Goal: Transaction & Acquisition: Purchase product/service

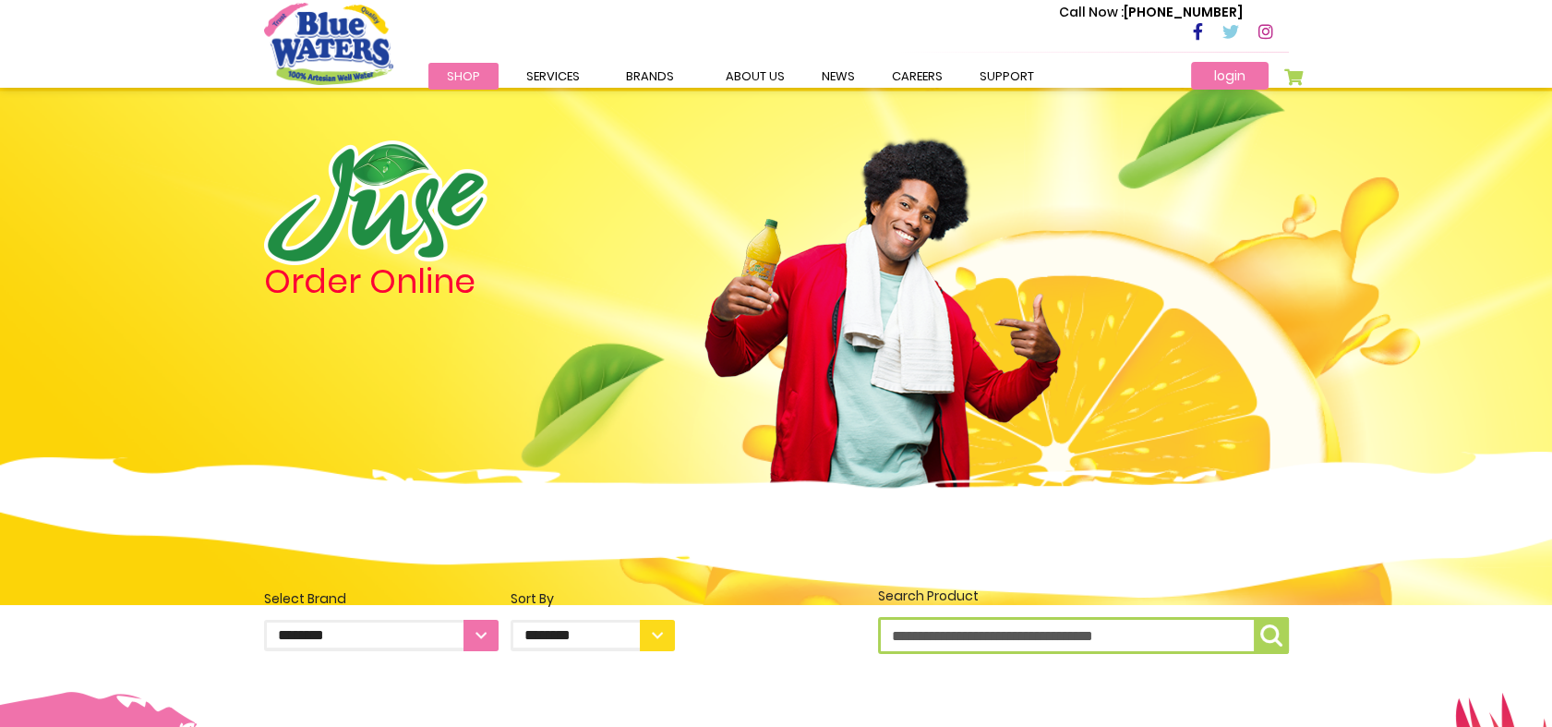
click at [1223, 73] on link "login" at bounding box center [1230, 76] width 78 height 28
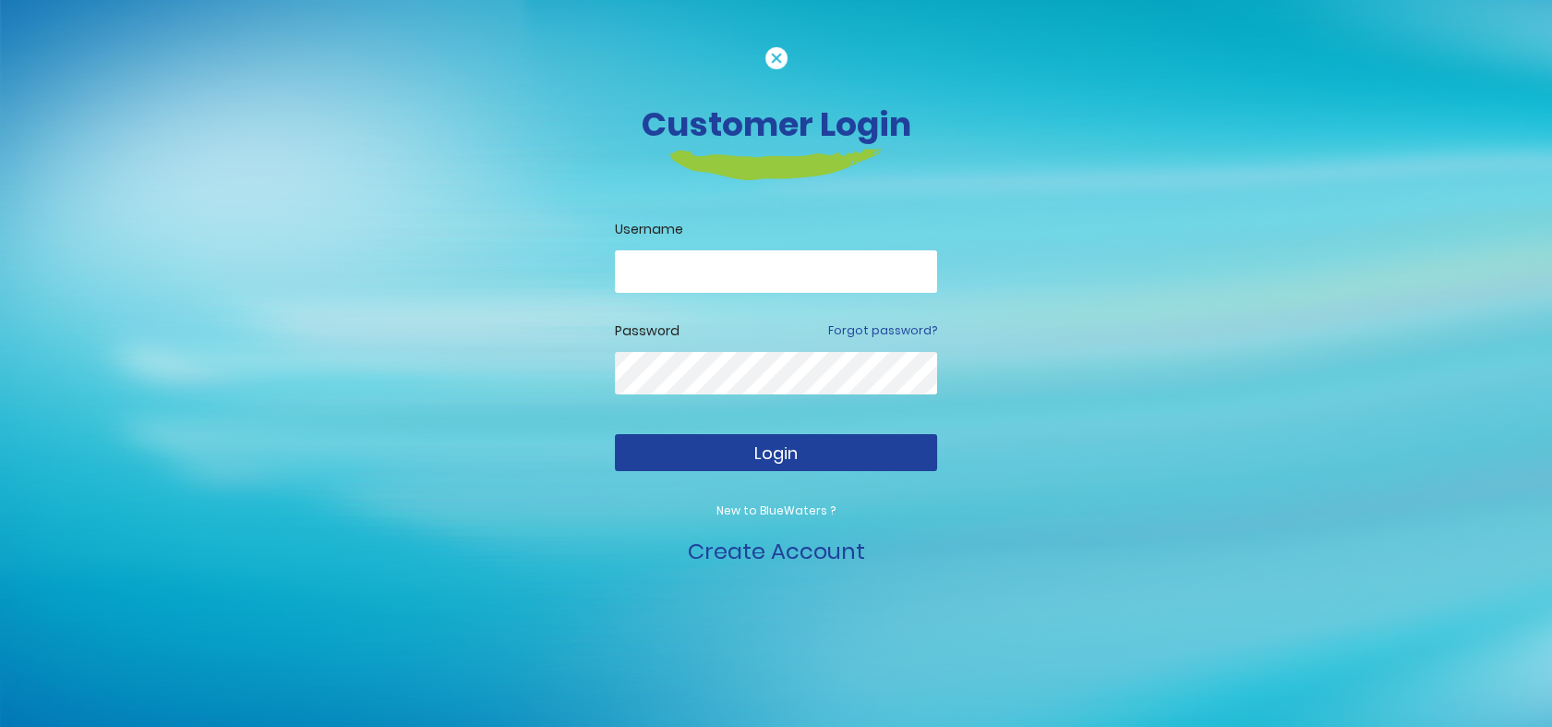
type input "**********"
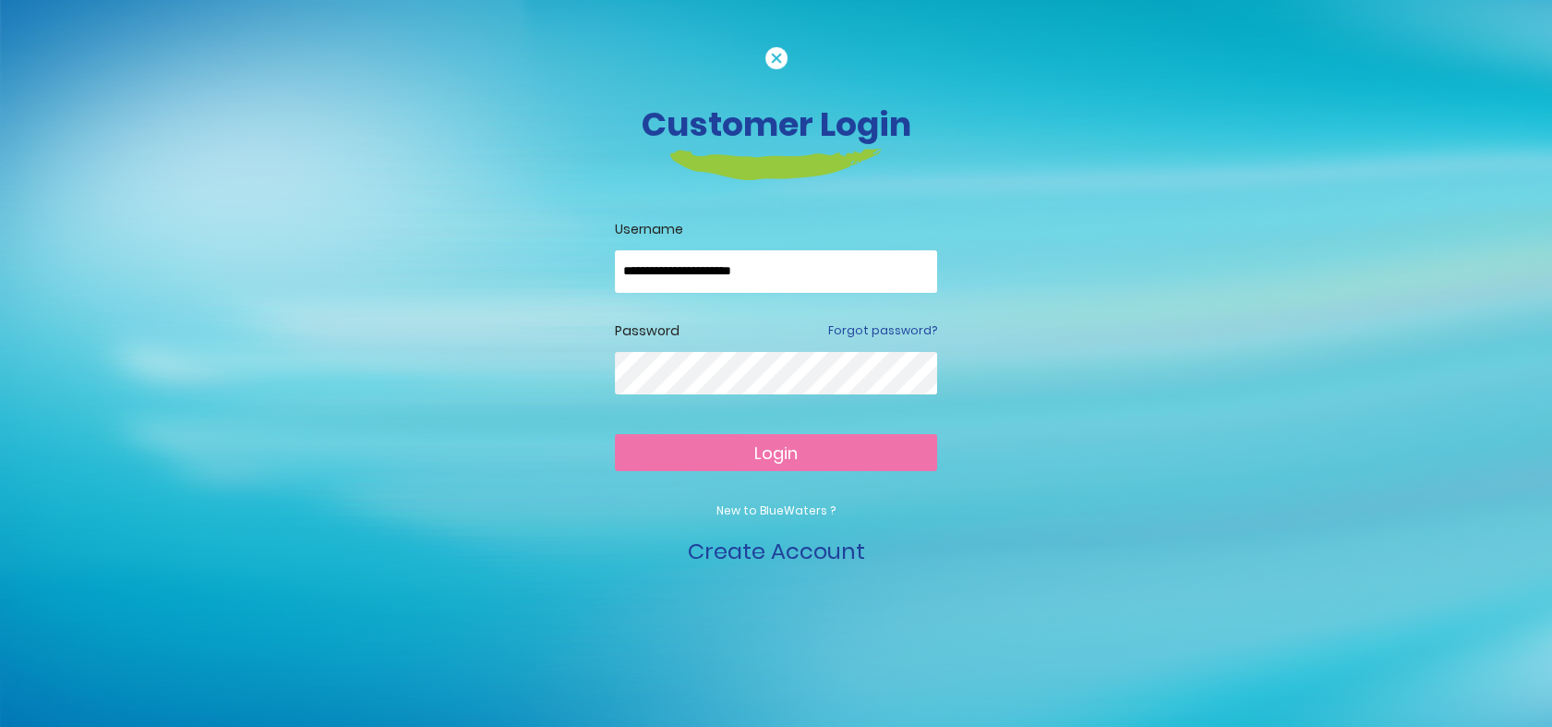
click at [788, 447] on span "Login" at bounding box center [775, 452] width 43 height 23
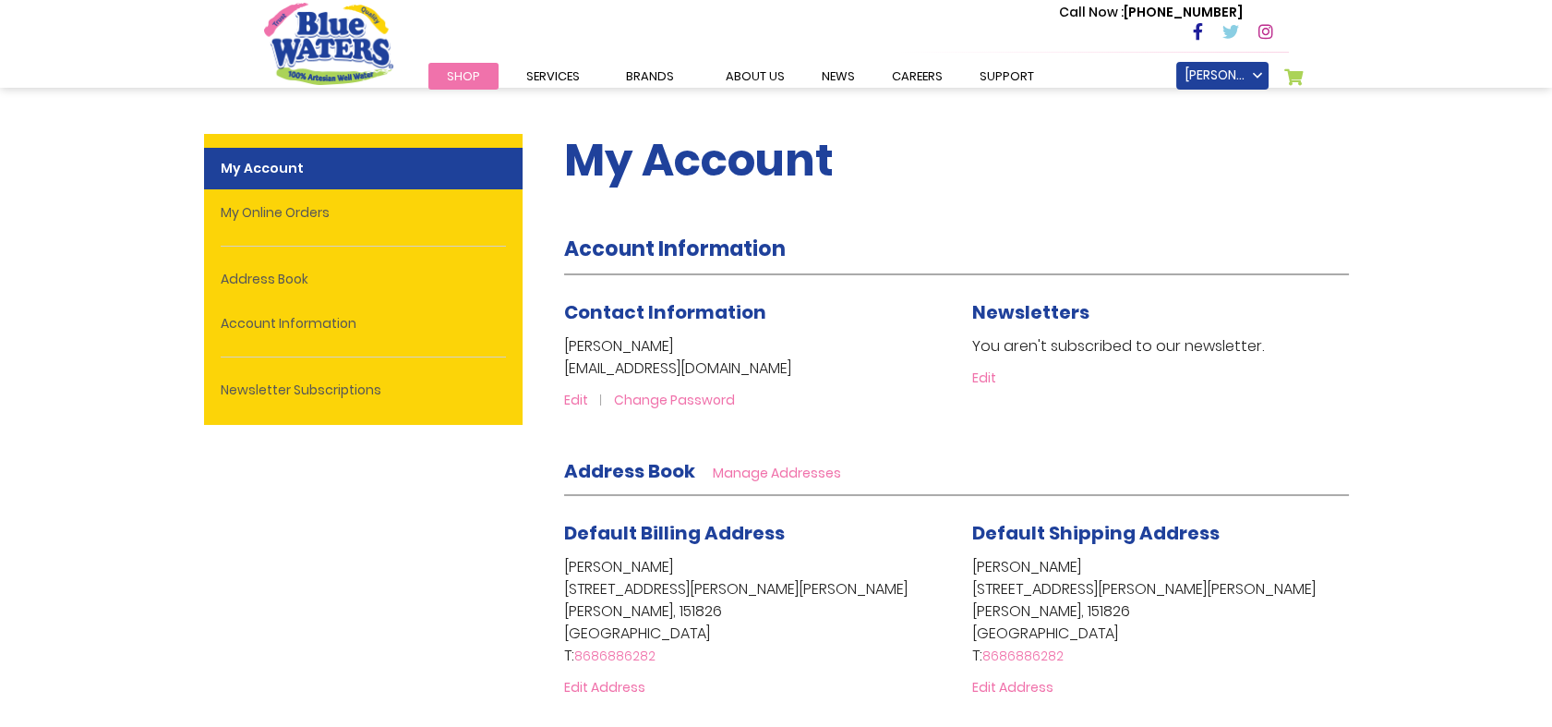
type input "**********"
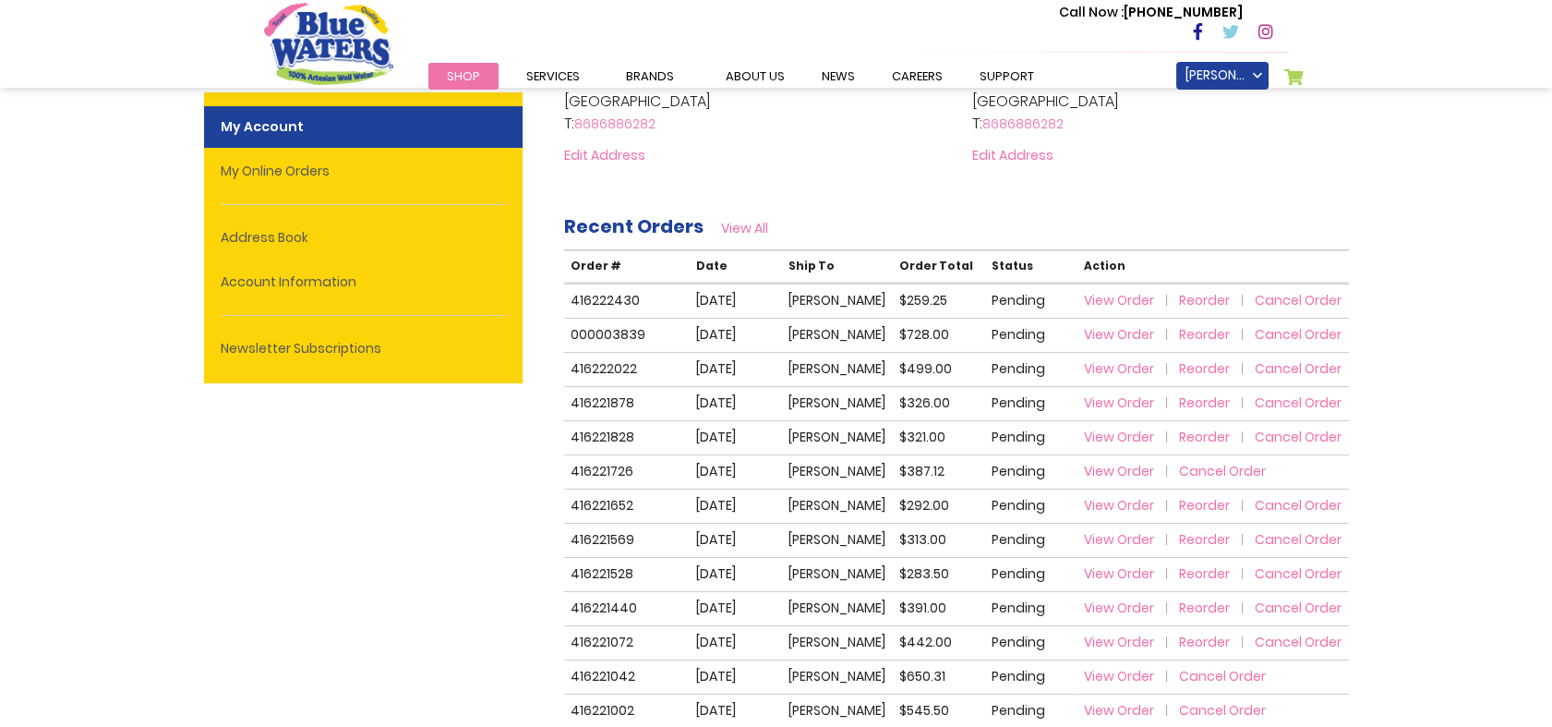
scroll to position [475, 0]
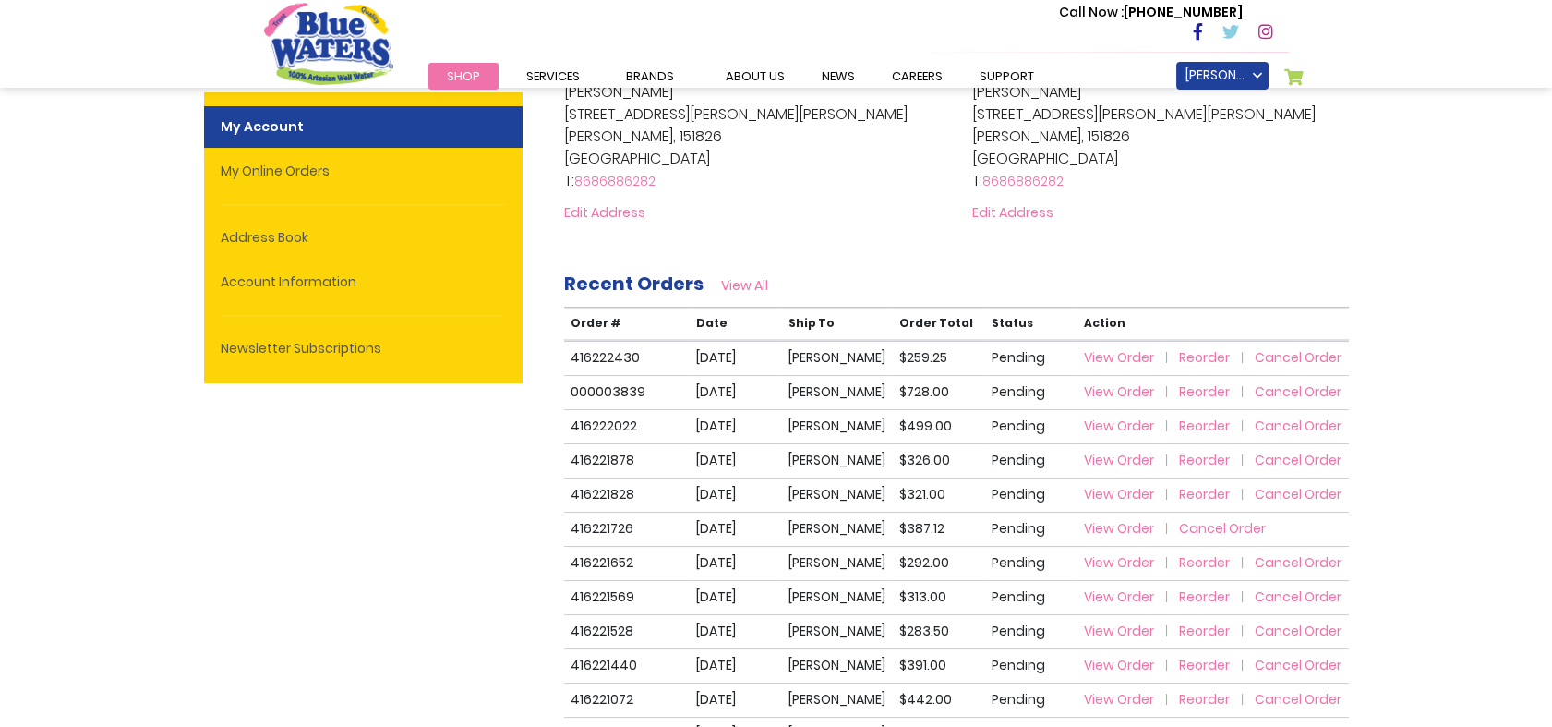
click at [1197, 355] on span "Reorder" at bounding box center [1204, 357] width 51 height 18
click at [266, 133] on strong "My Account" at bounding box center [363, 127] width 319 height 42
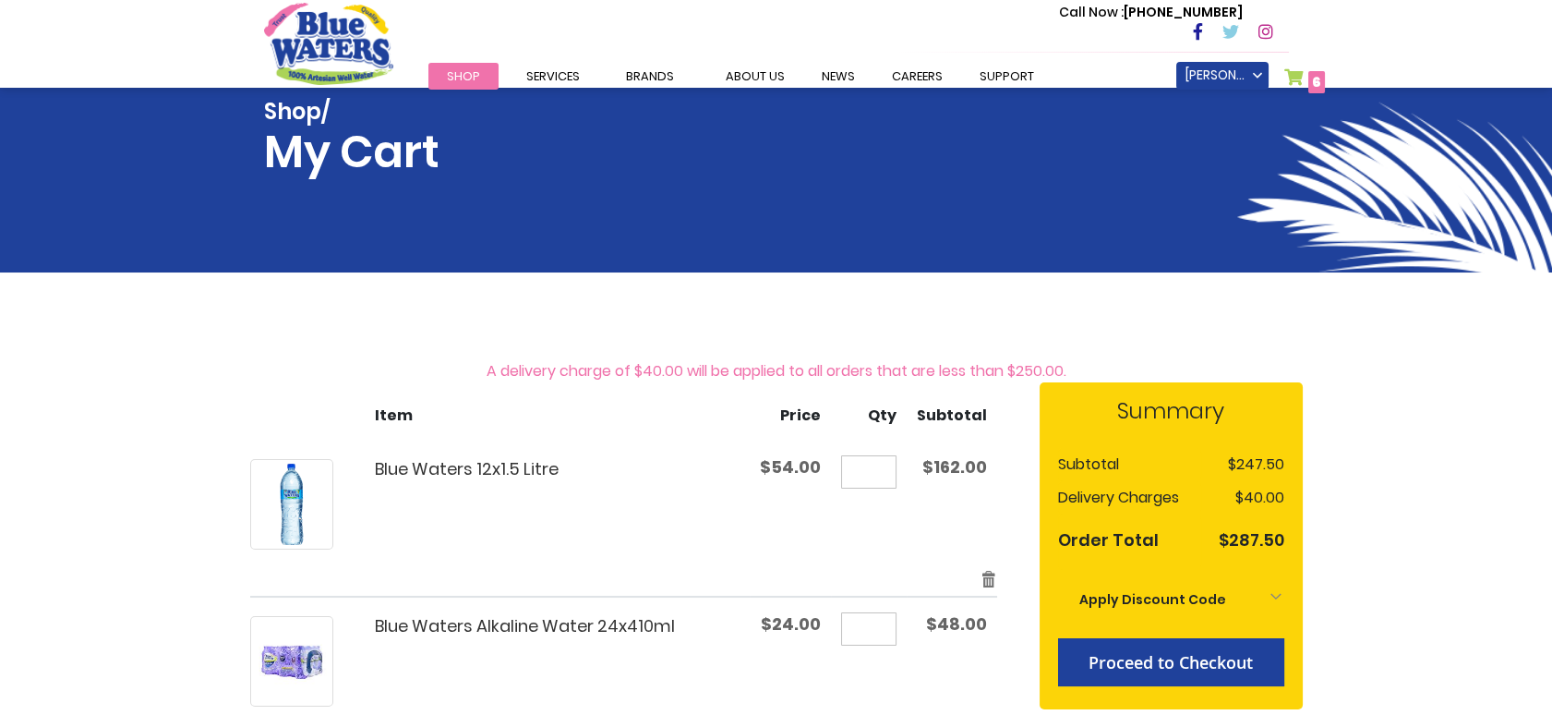
type input "**********"
drag, startPoint x: 877, startPoint y: 471, endPoint x: 848, endPoint y: 466, distance: 29.9
click at [848, 466] on input "*" at bounding box center [868, 471] width 55 height 33
type input "*"
click at [881, 634] on input "*" at bounding box center [868, 628] width 55 height 33
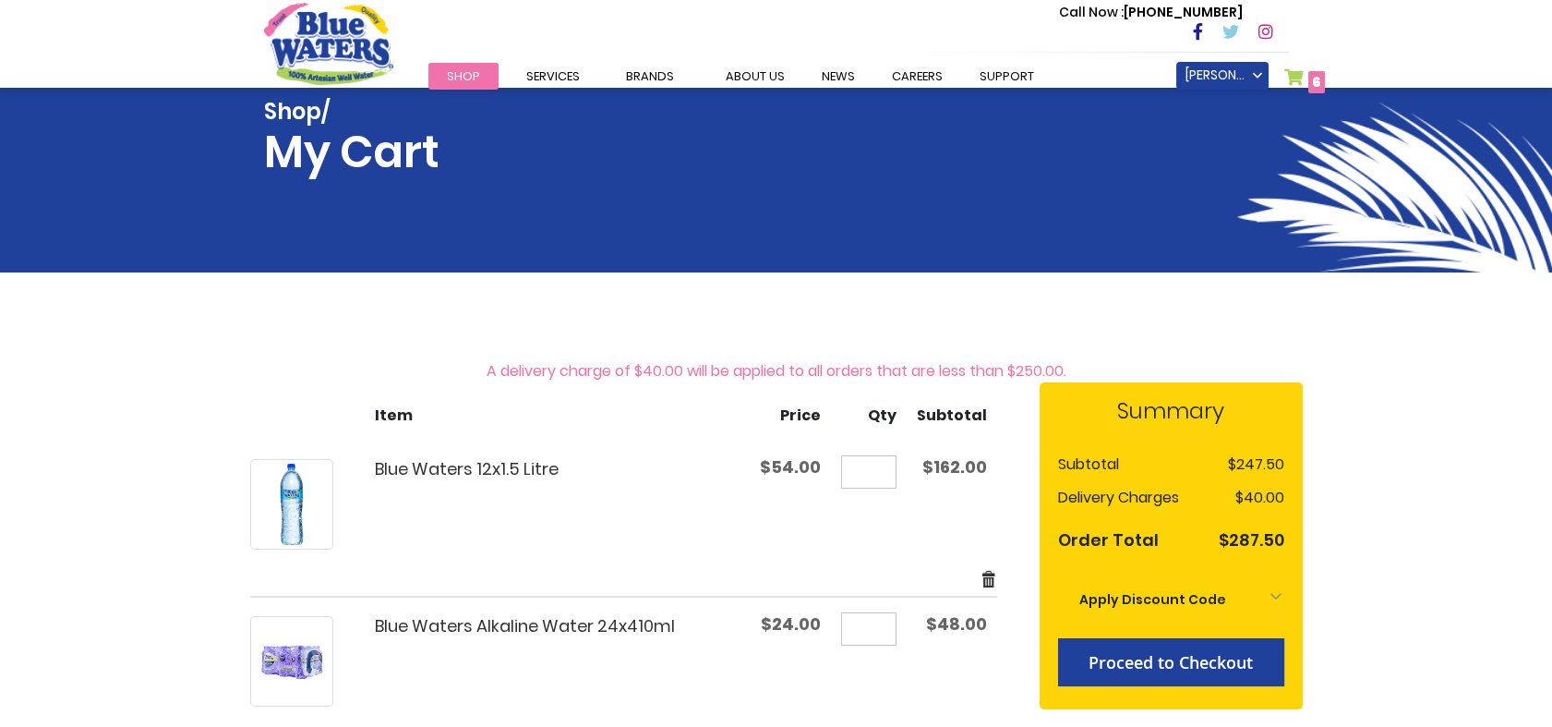
click at [982, 576] on link "Remove item" at bounding box center [988, 578] width 17 height 21
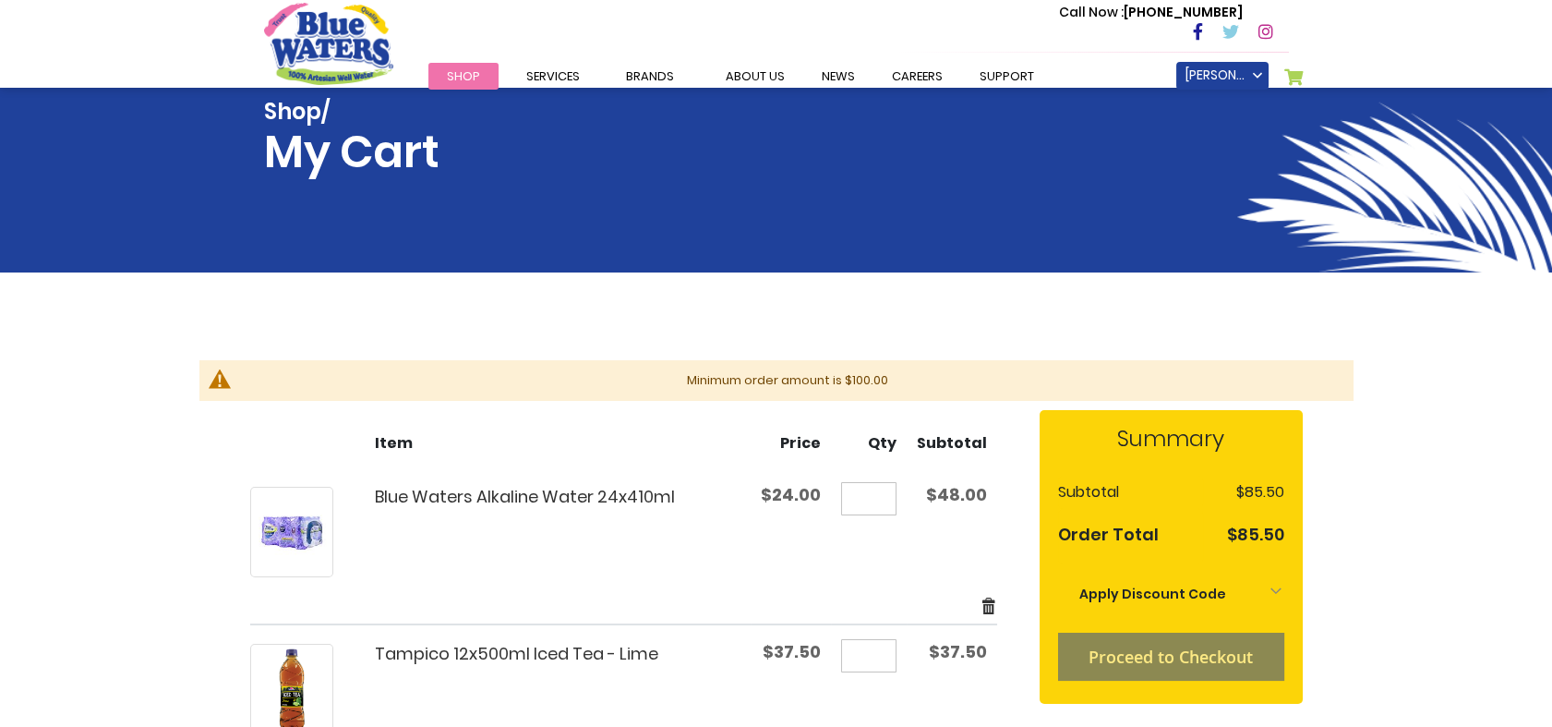
type input "**********"
click at [985, 612] on link "Remove item" at bounding box center [988, 605] width 17 height 21
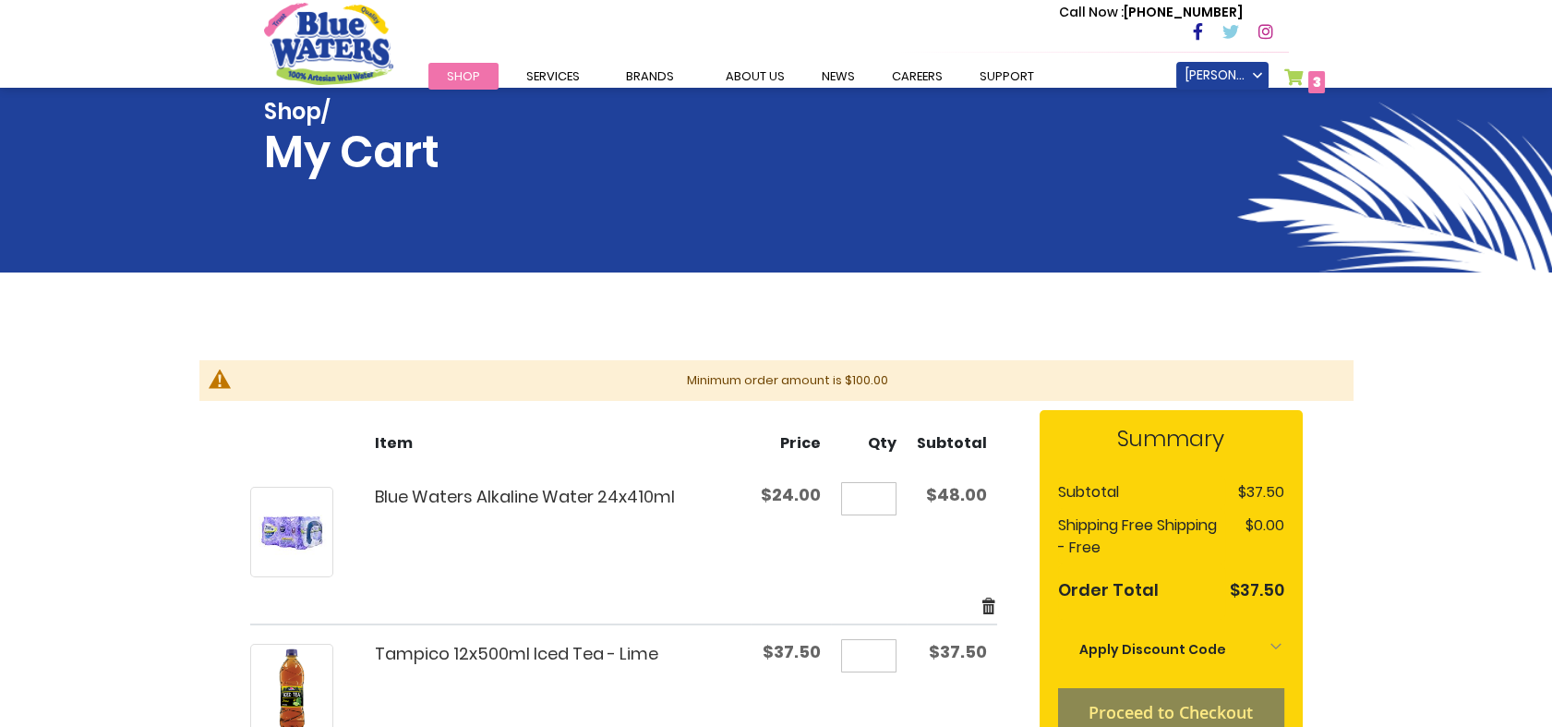
click at [993, 604] on link "Remove item" at bounding box center [988, 605] width 17 height 21
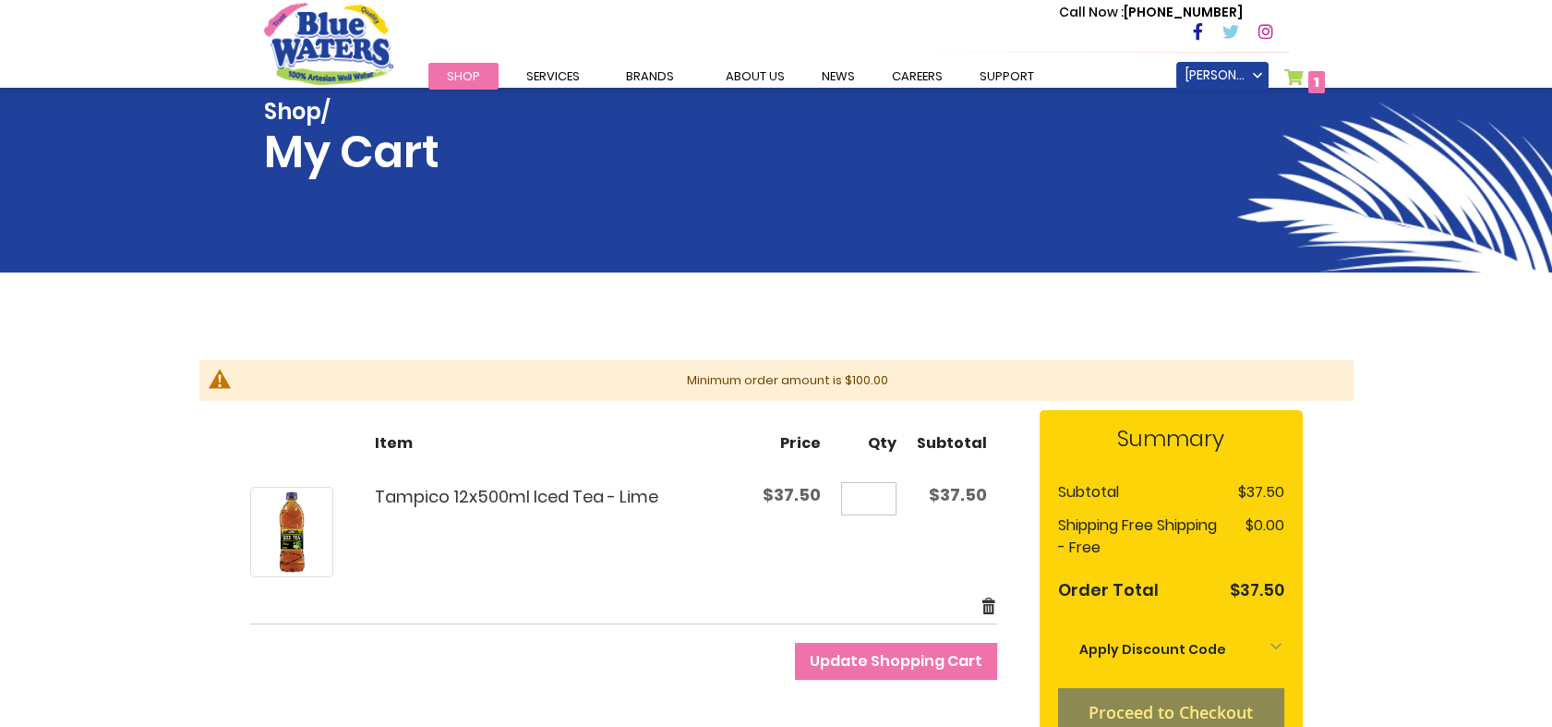
type input "**********"
click at [984, 599] on link "Remove item" at bounding box center [988, 605] width 17 height 21
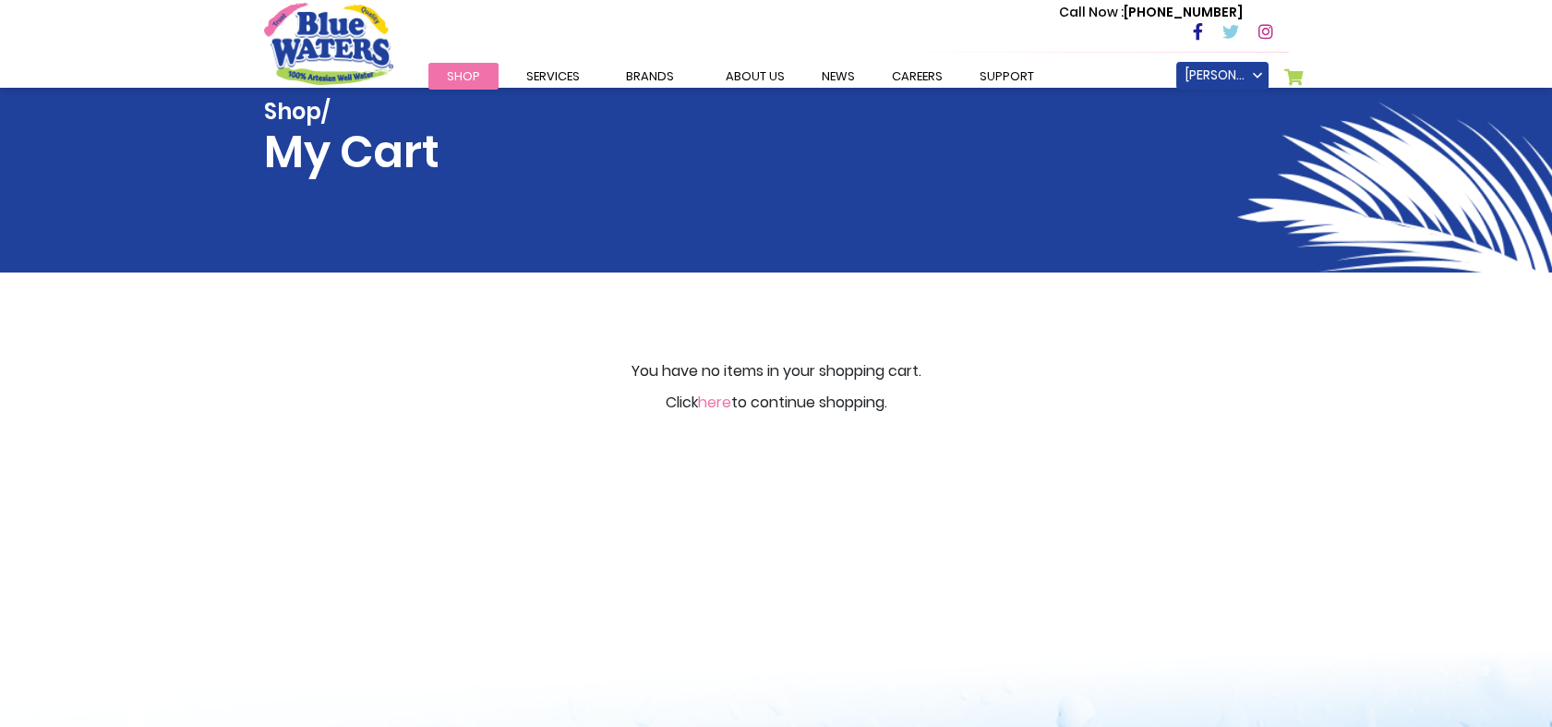
type input "**********"
click at [712, 400] on link "here" at bounding box center [714, 401] width 33 height 21
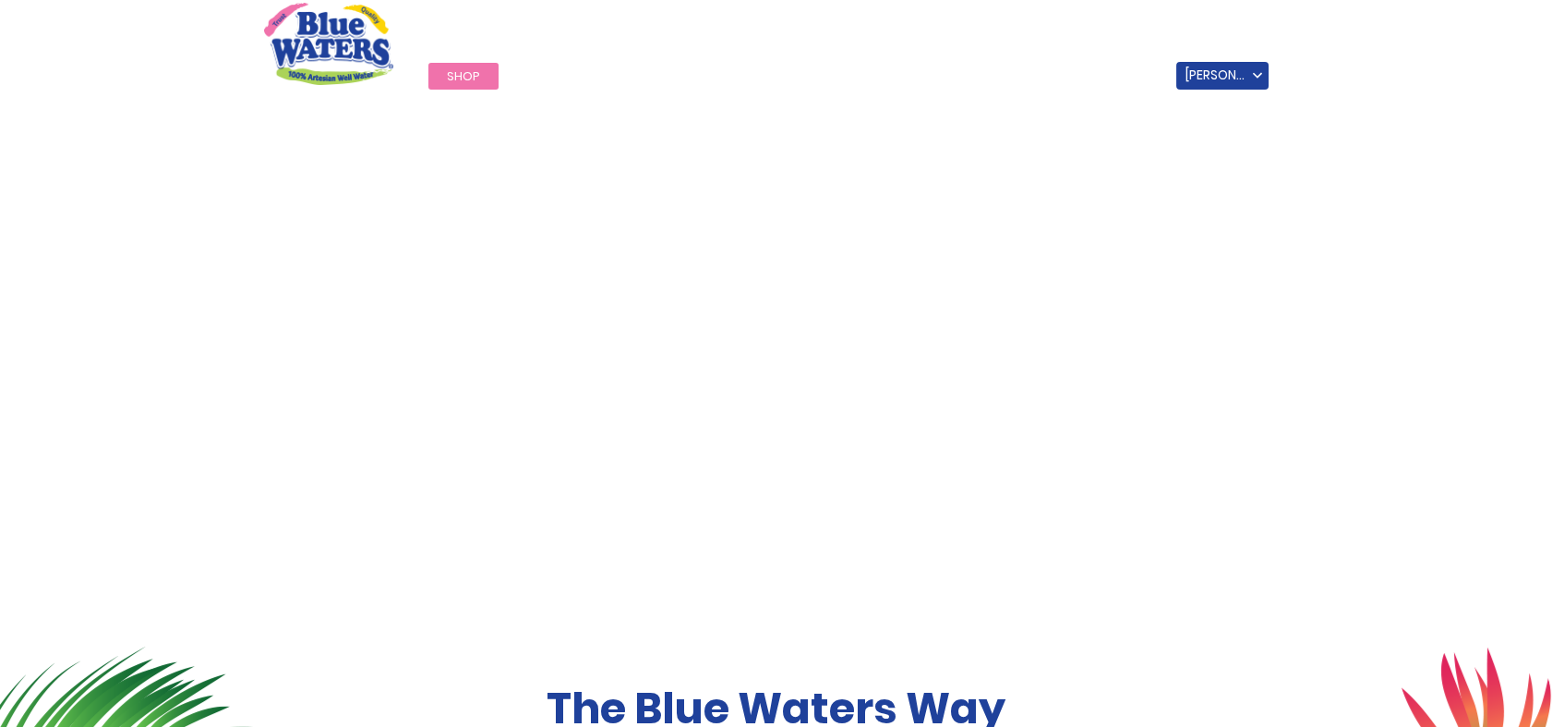
type input "**********"
click at [478, 74] on link "Shop" at bounding box center [463, 76] width 70 height 27
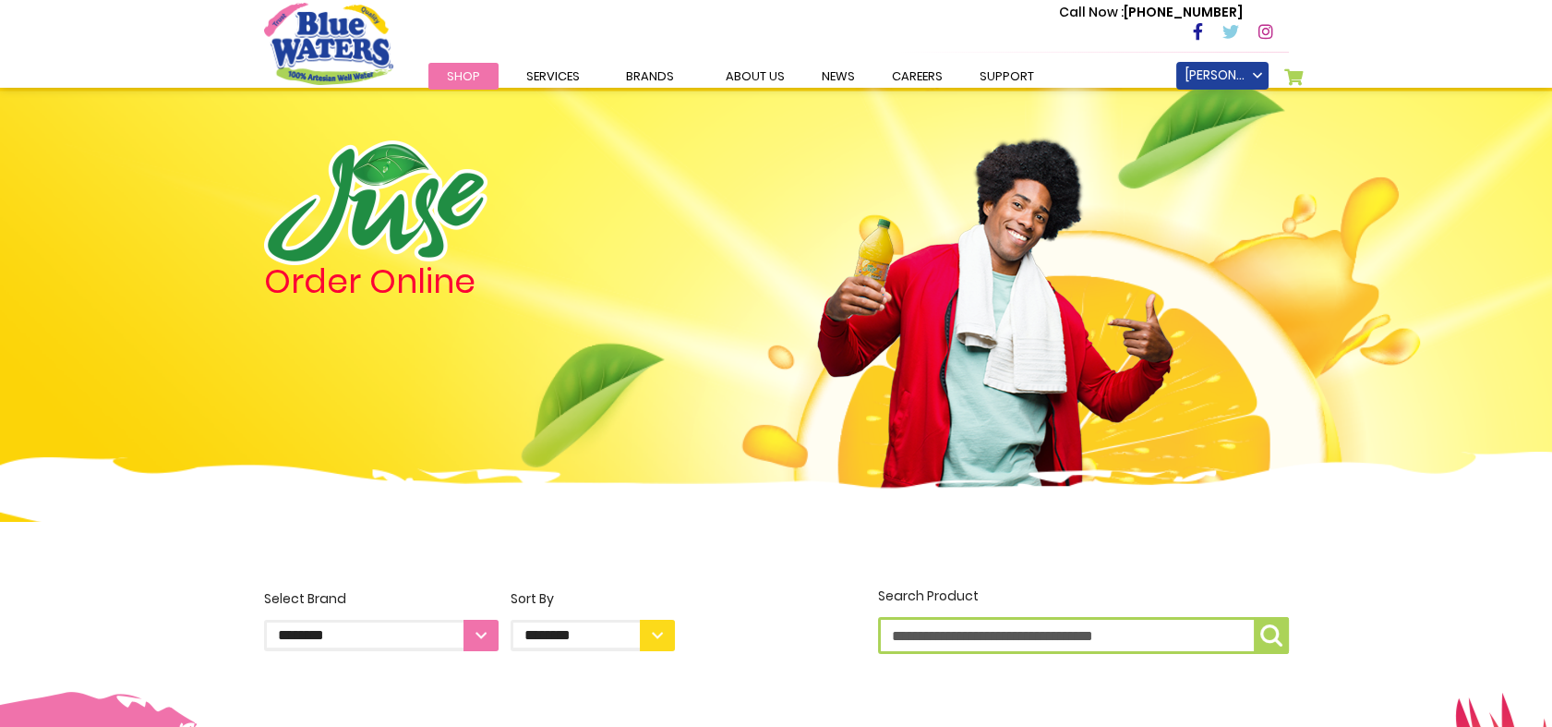
type input "**********"
click at [1005, 641] on input "Search Product" at bounding box center [1083, 635] width 411 height 37
type input "*****"
click at [1271, 636] on img "submit" at bounding box center [1271, 635] width 22 height 22
type input "**********"
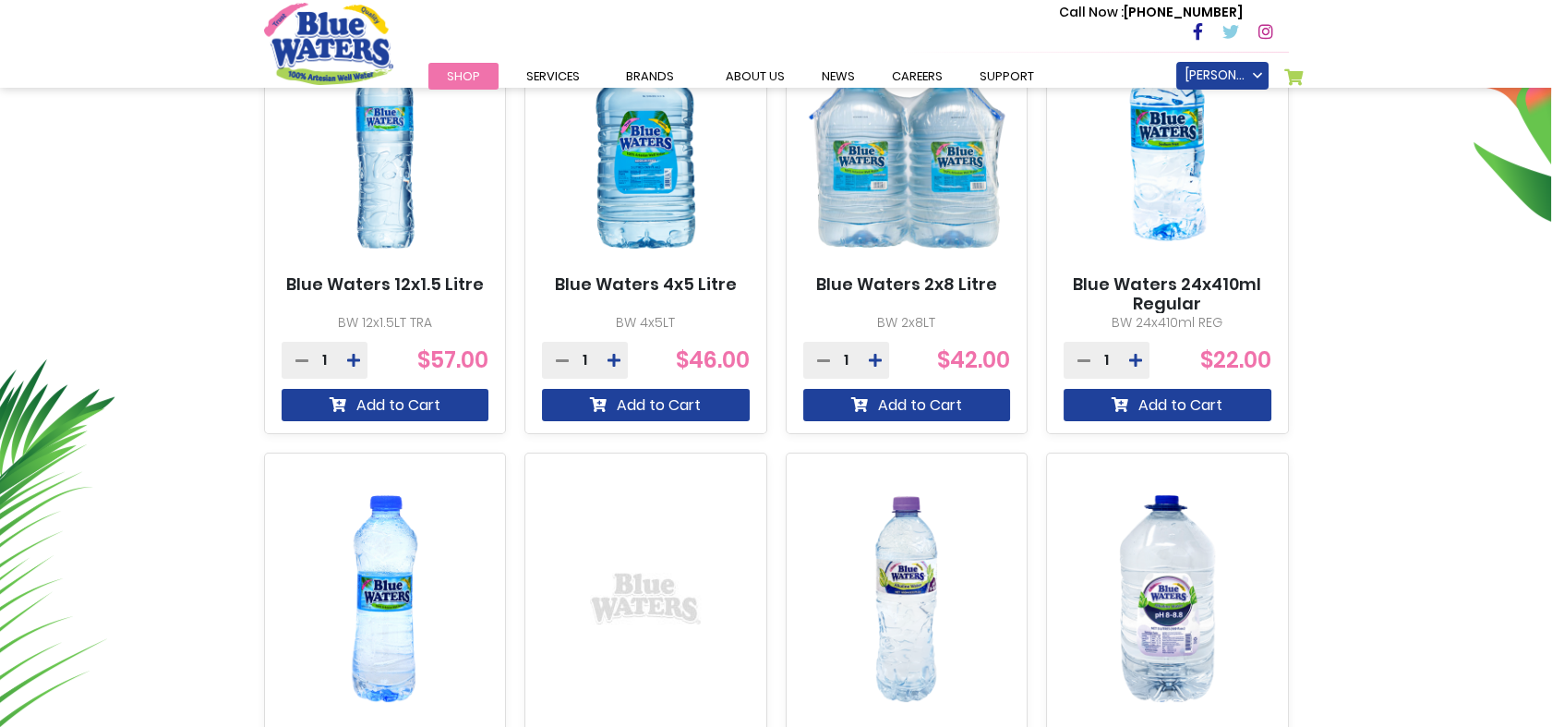
scroll to position [699, 0]
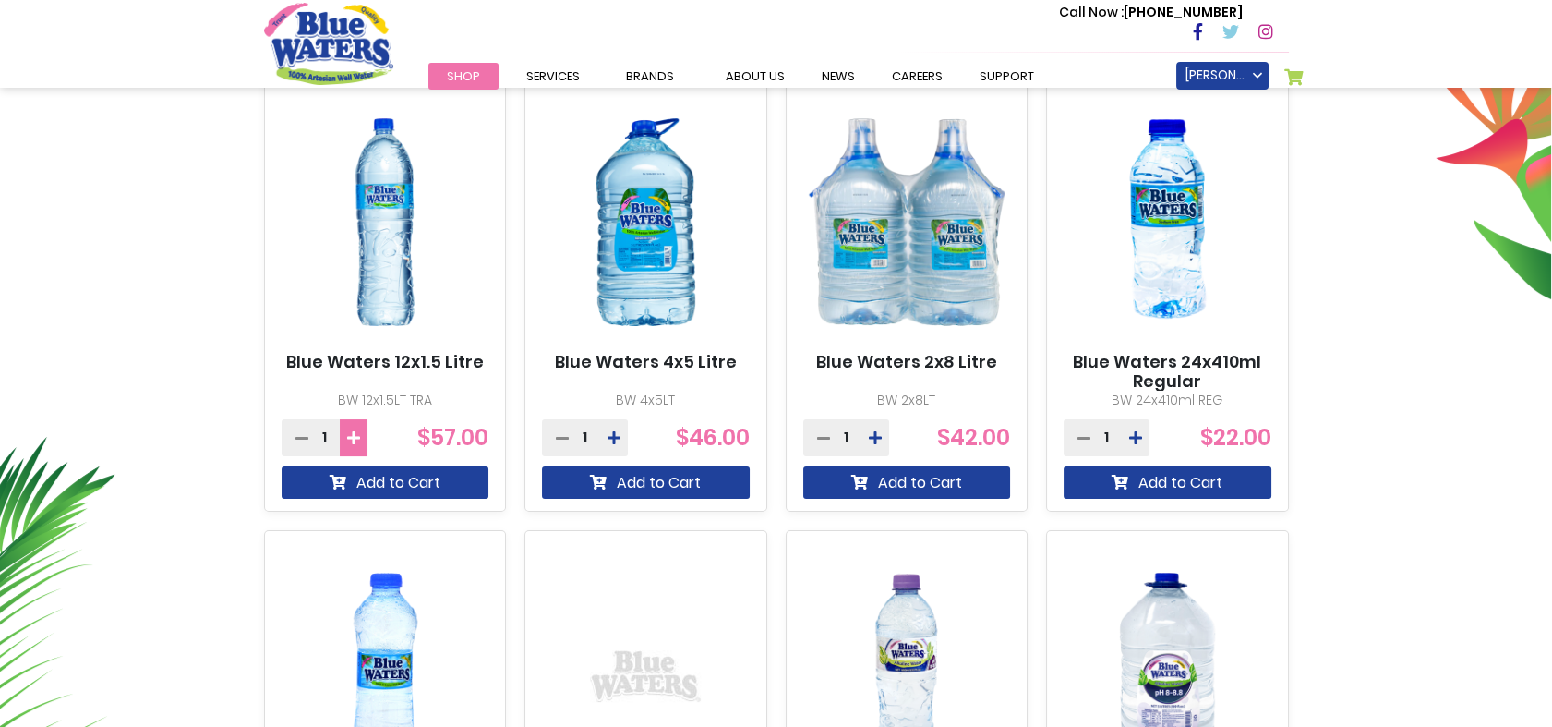
click at [355, 430] on icon at bounding box center [353, 437] width 13 height 15
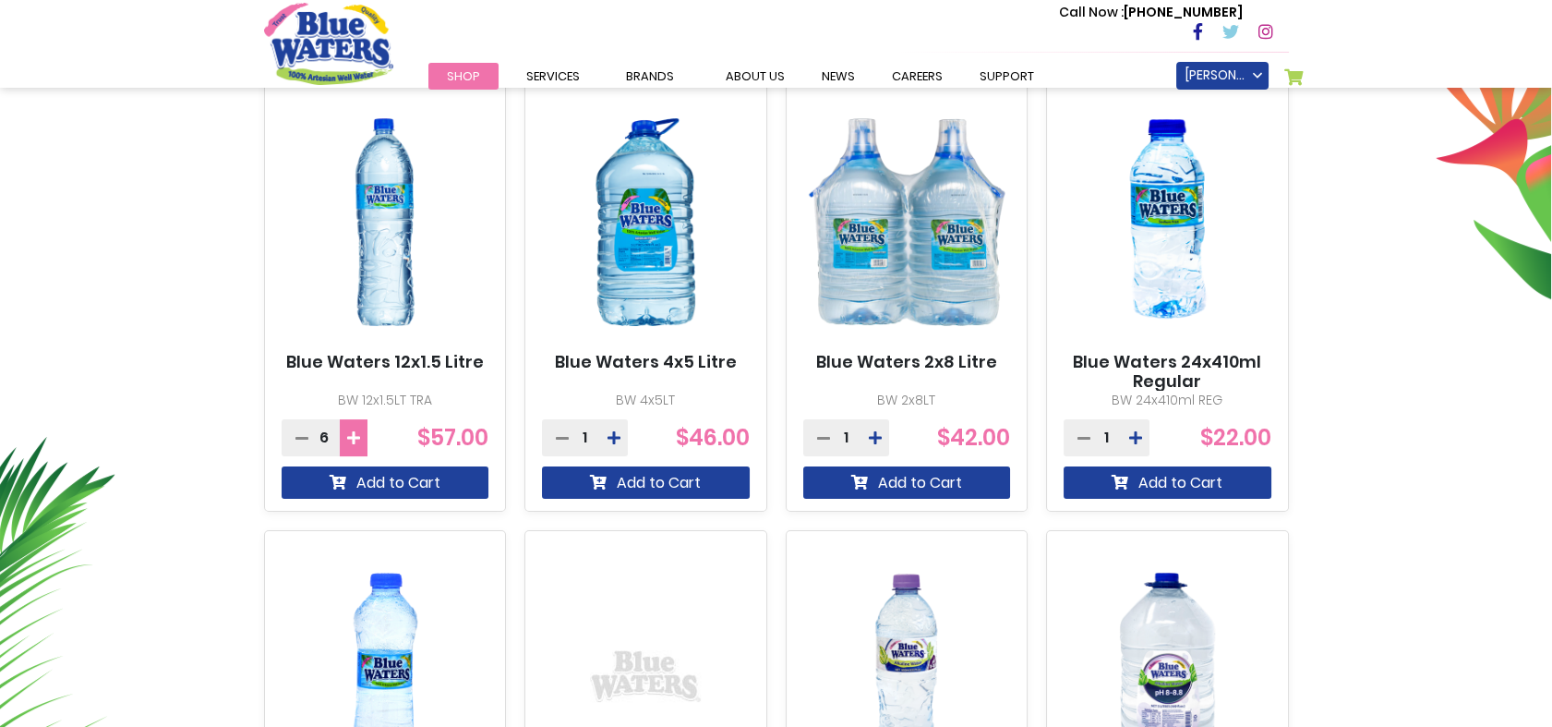
click at [355, 430] on icon at bounding box center [353, 437] width 13 height 15
click at [357, 487] on button "Add to Cart" at bounding box center [386, 482] width 208 height 32
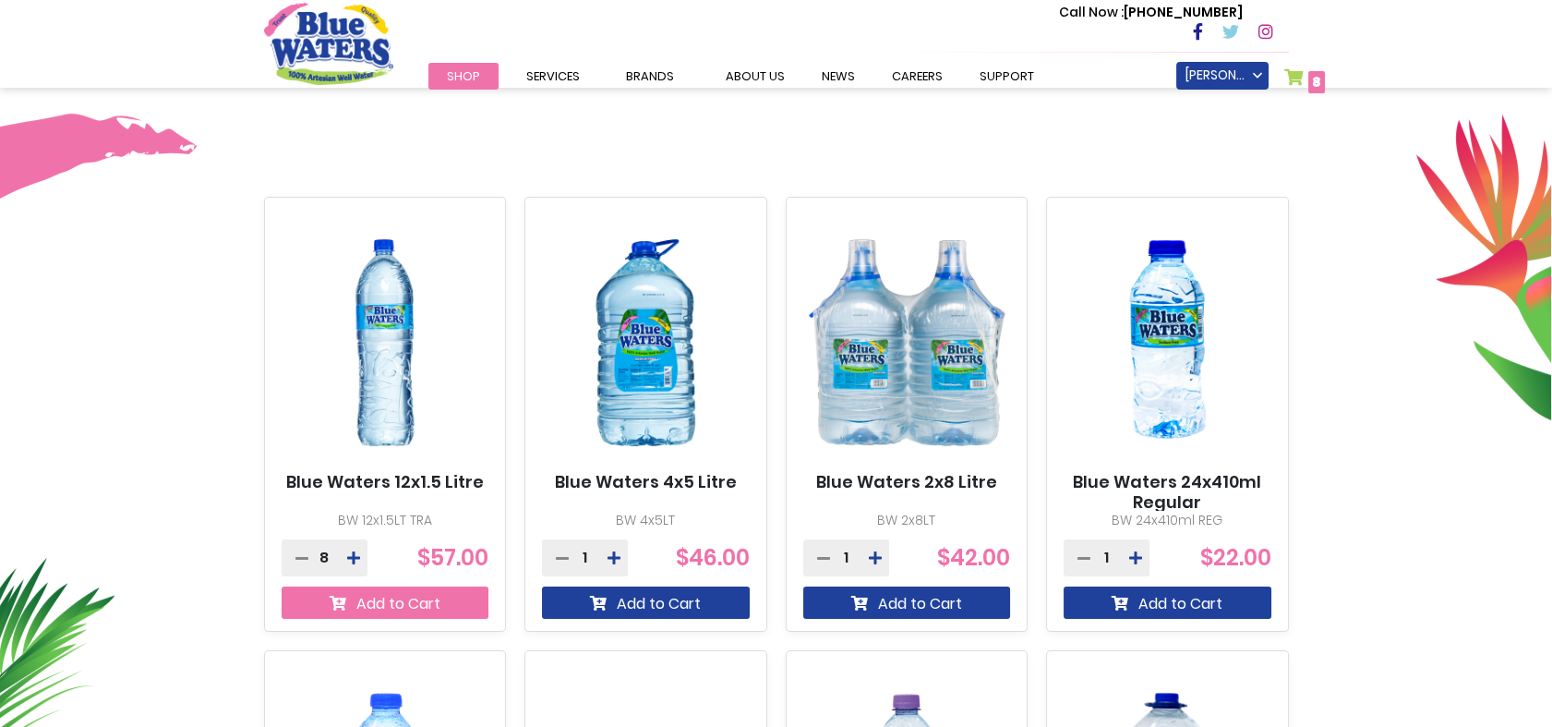
scroll to position [503, 0]
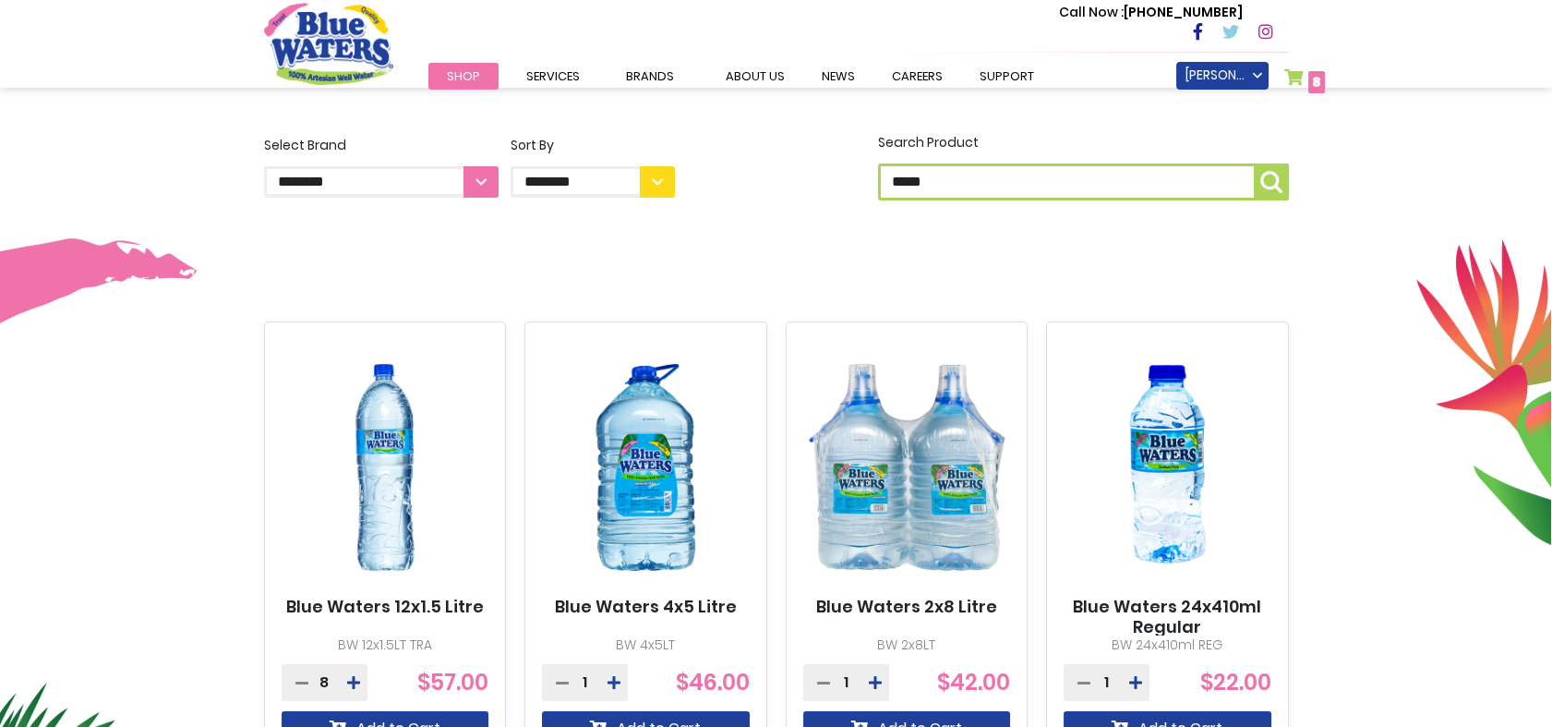
click at [1300, 71] on link "My Cart 8 8 items" at bounding box center [1305, 81] width 42 height 27
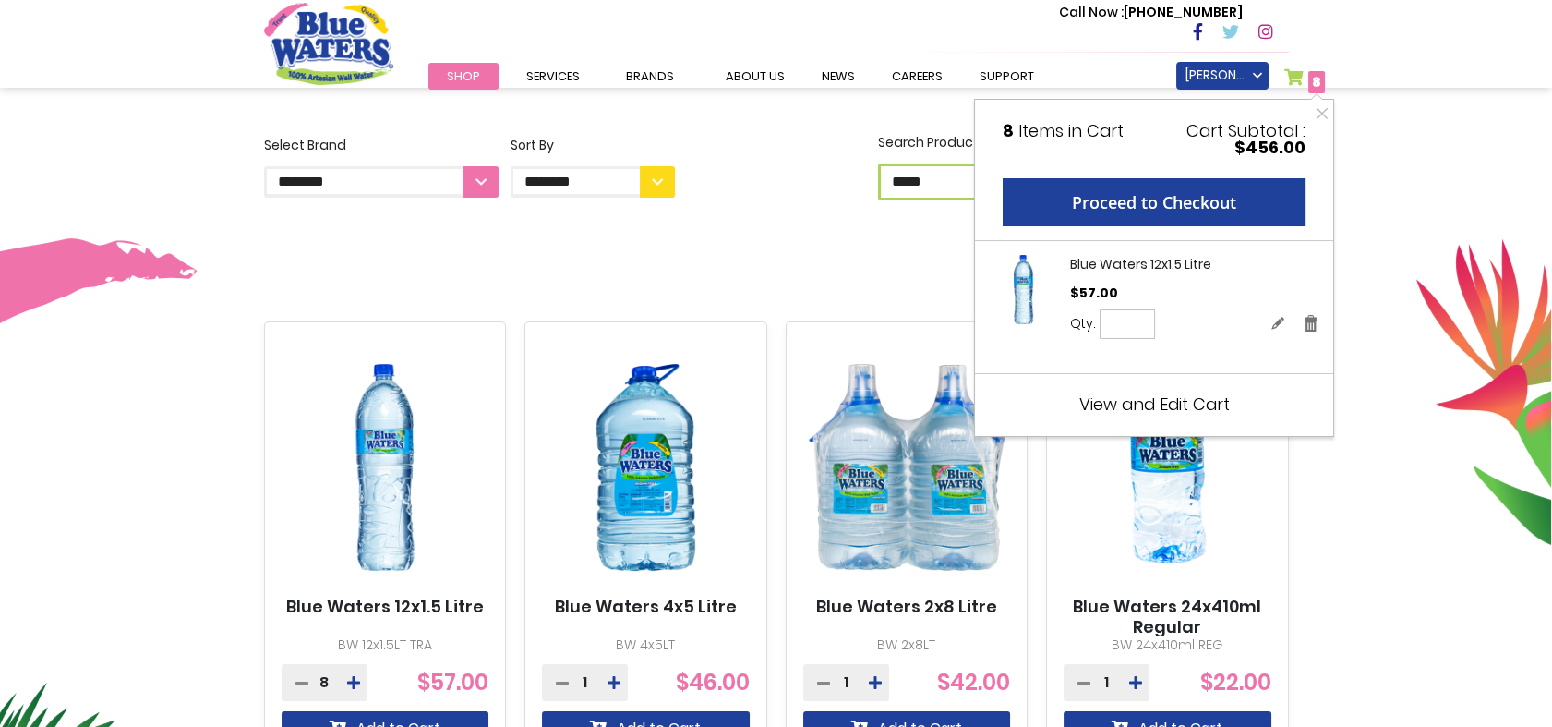
drag, startPoint x: 1128, startPoint y: 326, endPoint x: 1107, endPoint y: 325, distance: 21.3
click at [1107, 325] on input "*" at bounding box center [1127, 324] width 55 height 30
drag, startPoint x: 1125, startPoint y: 338, endPoint x: 1111, endPoint y: 328, distance: 17.9
click at [1111, 328] on input "*" at bounding box center [1127, 324] width 55 height 30
type input "*"
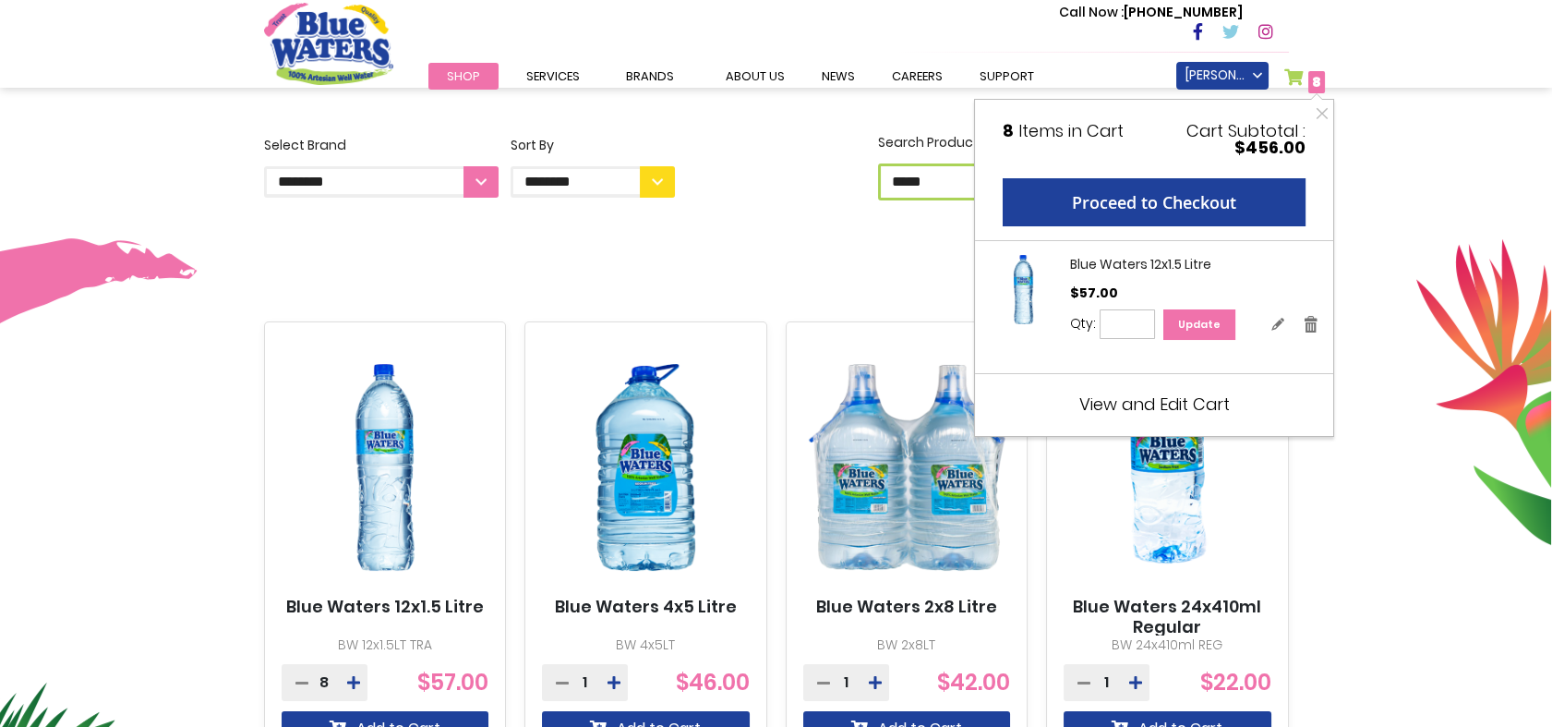
click at [1175, 332] on button "Update" at bounding box center [1199, 324] width 72 height 30
click at [1175, 332] on div "Qty * Update" at bounding box center [1194, 324] width 249 height 30
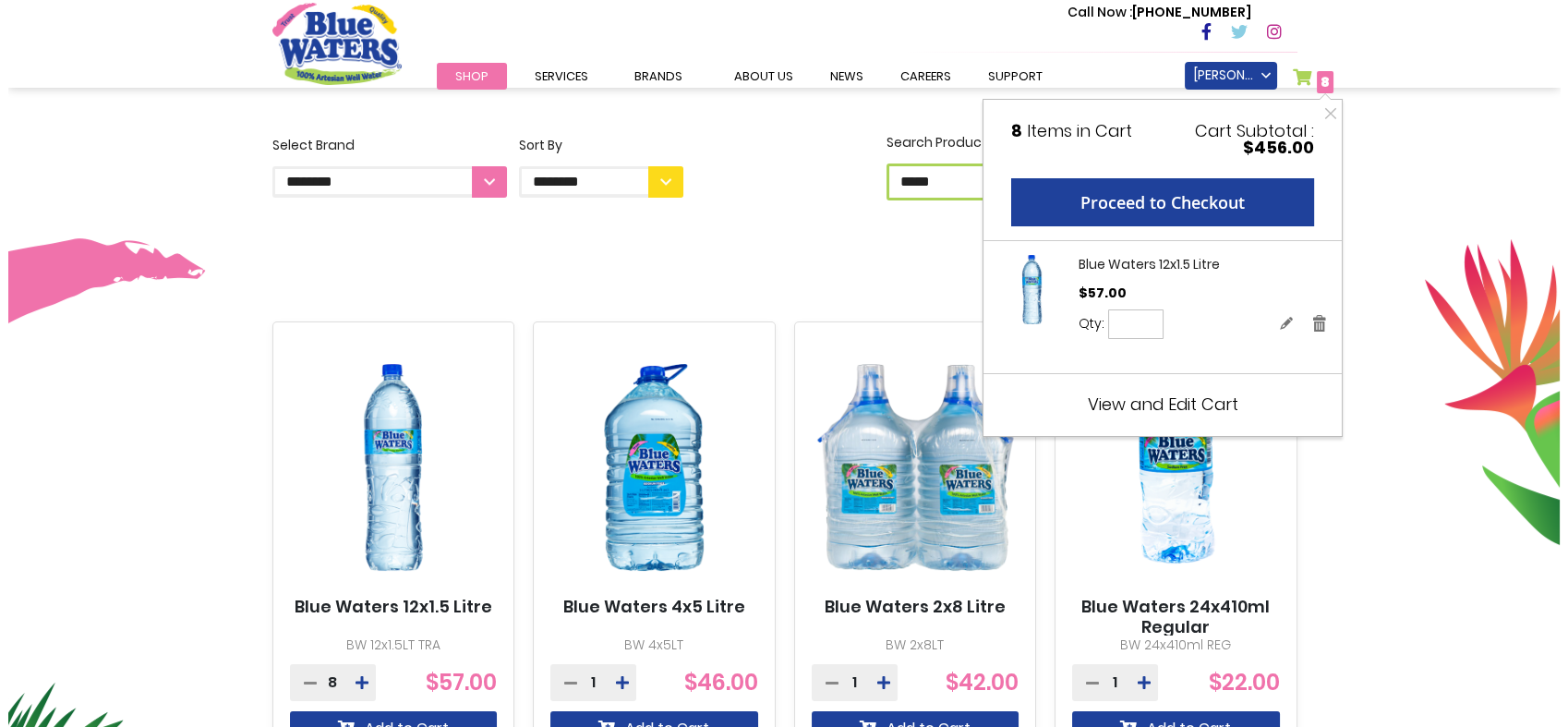
scroll to position [454, 0]
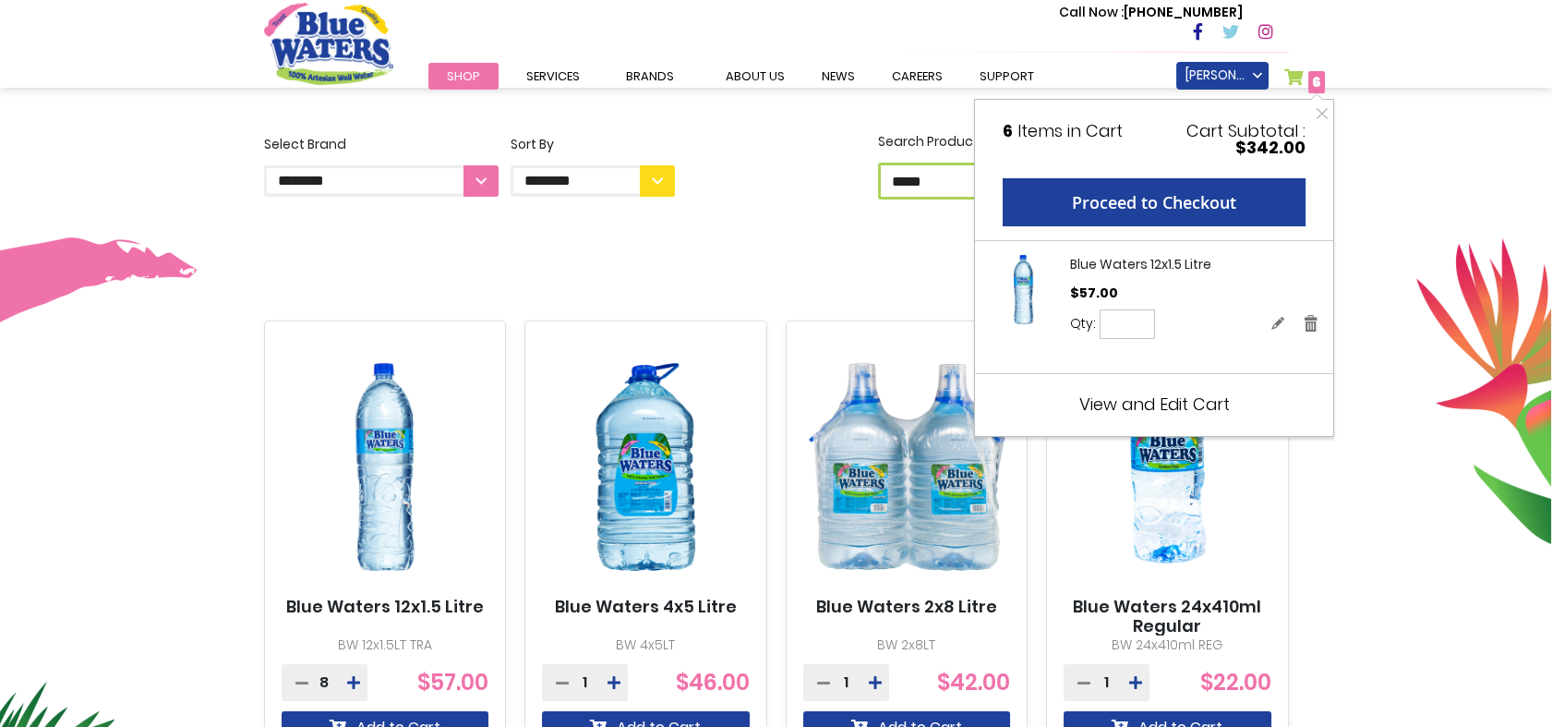
drag, startPoint x: 1125, startPoint y: 318, endPoint x: 1100, endPoint y: 335, distance: 30.5
click at [1100, 335] on input "*" at bounding box center [1127, 324] width 55 height 30
type input "*"
click at [1190, 330] on span "Update" at bounding box center [1199, 324] width 42 height 15
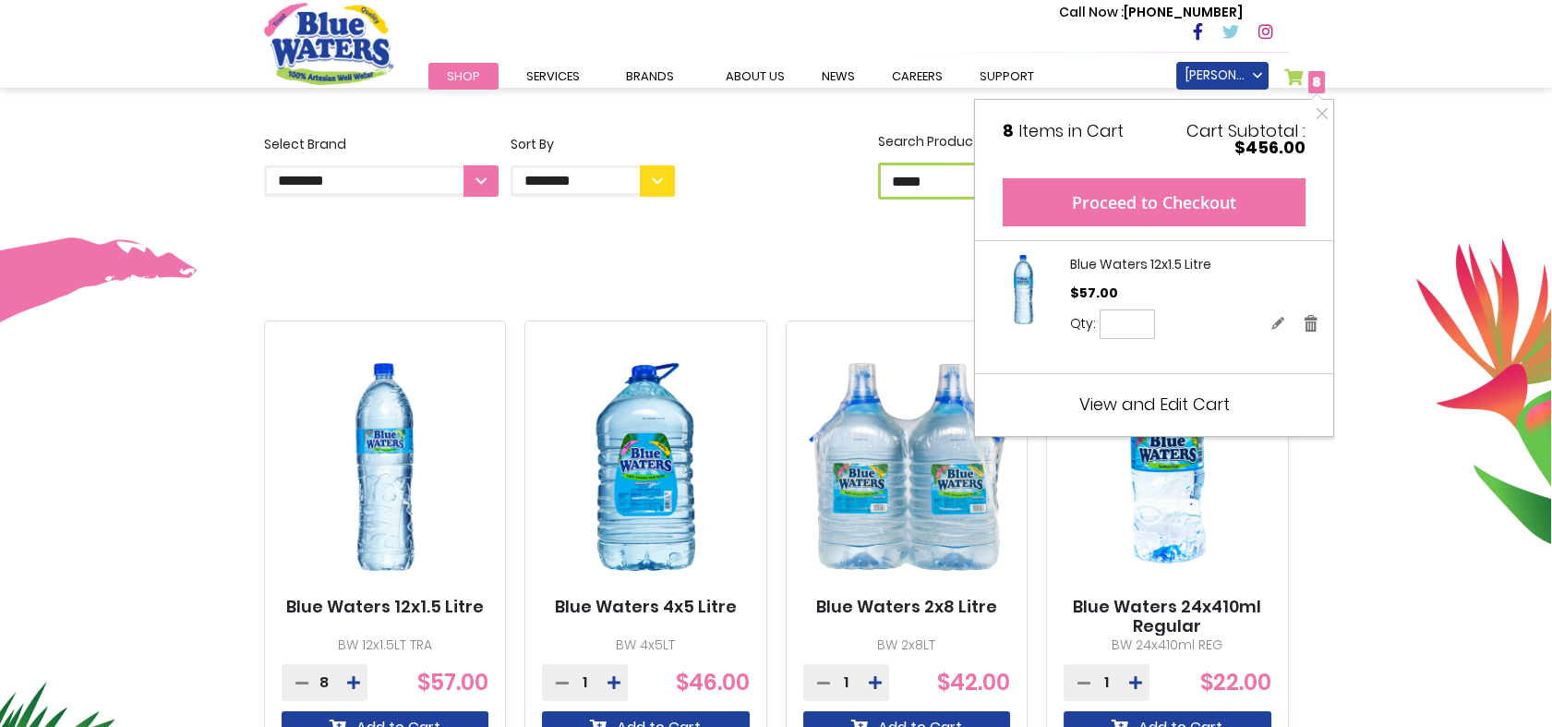
click at [1202, 216] on button "Proceed to Checkout" at bounding box center [1154, 202] width 303 height 48
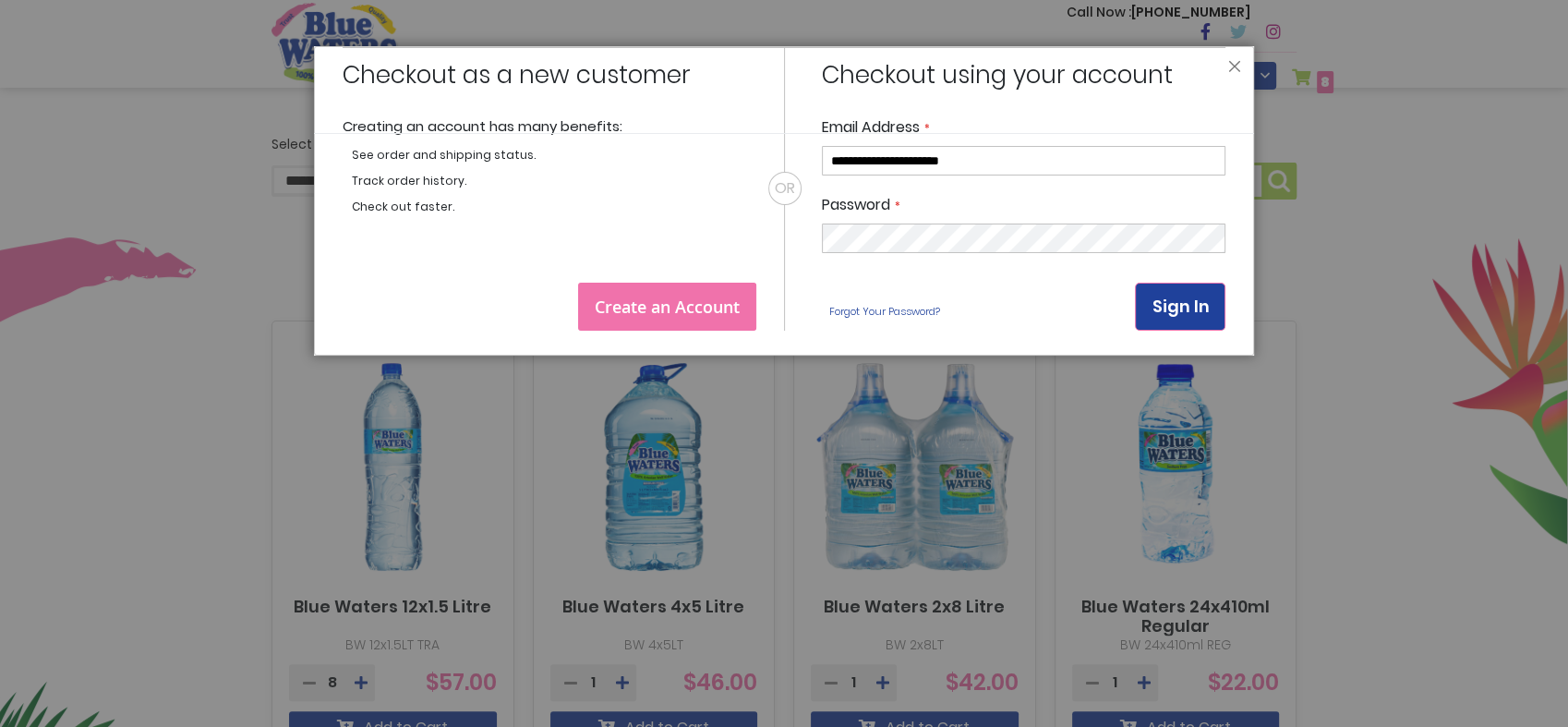
click at [1169, 323] on button "Sign In" at bounding box center [1180, 307] width 90 height 48
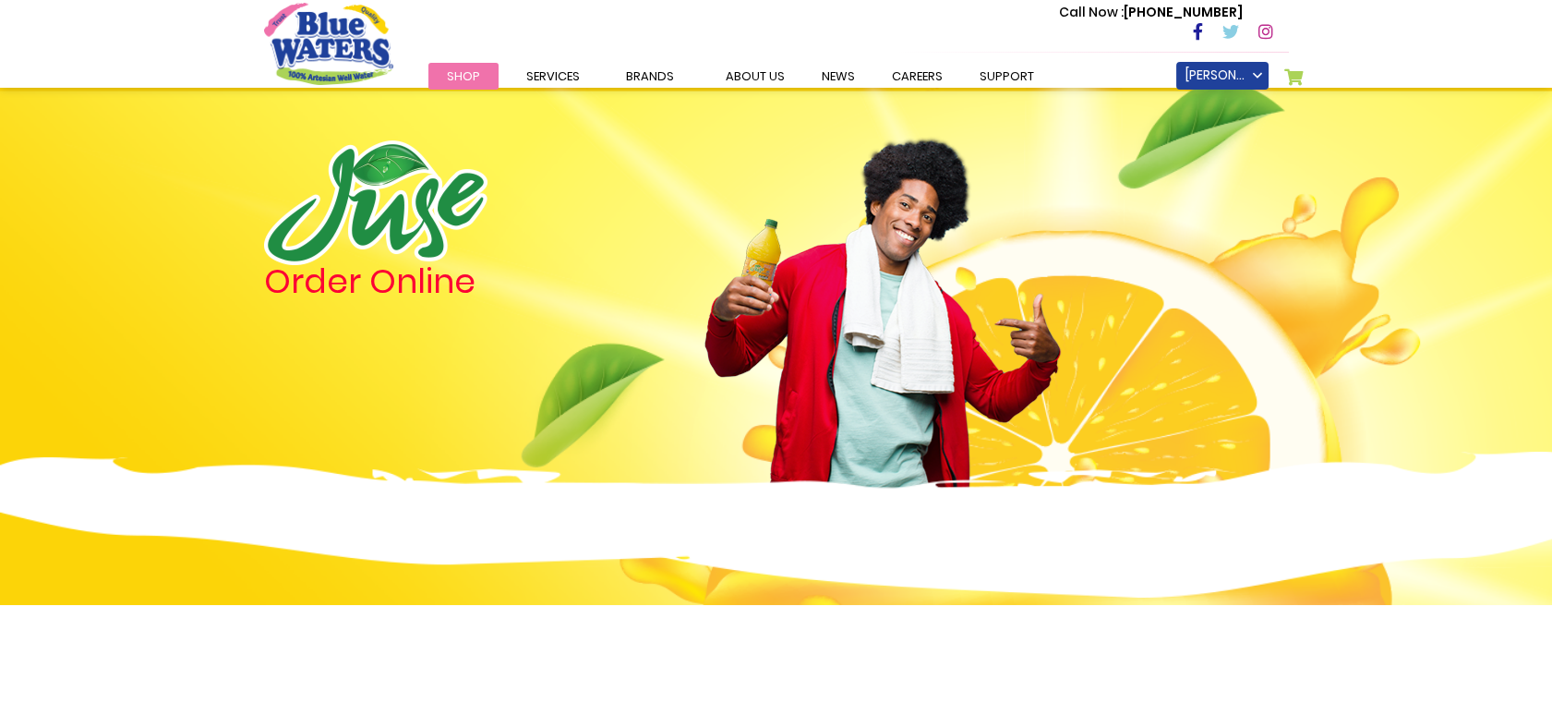
scroll to position [456, 0]
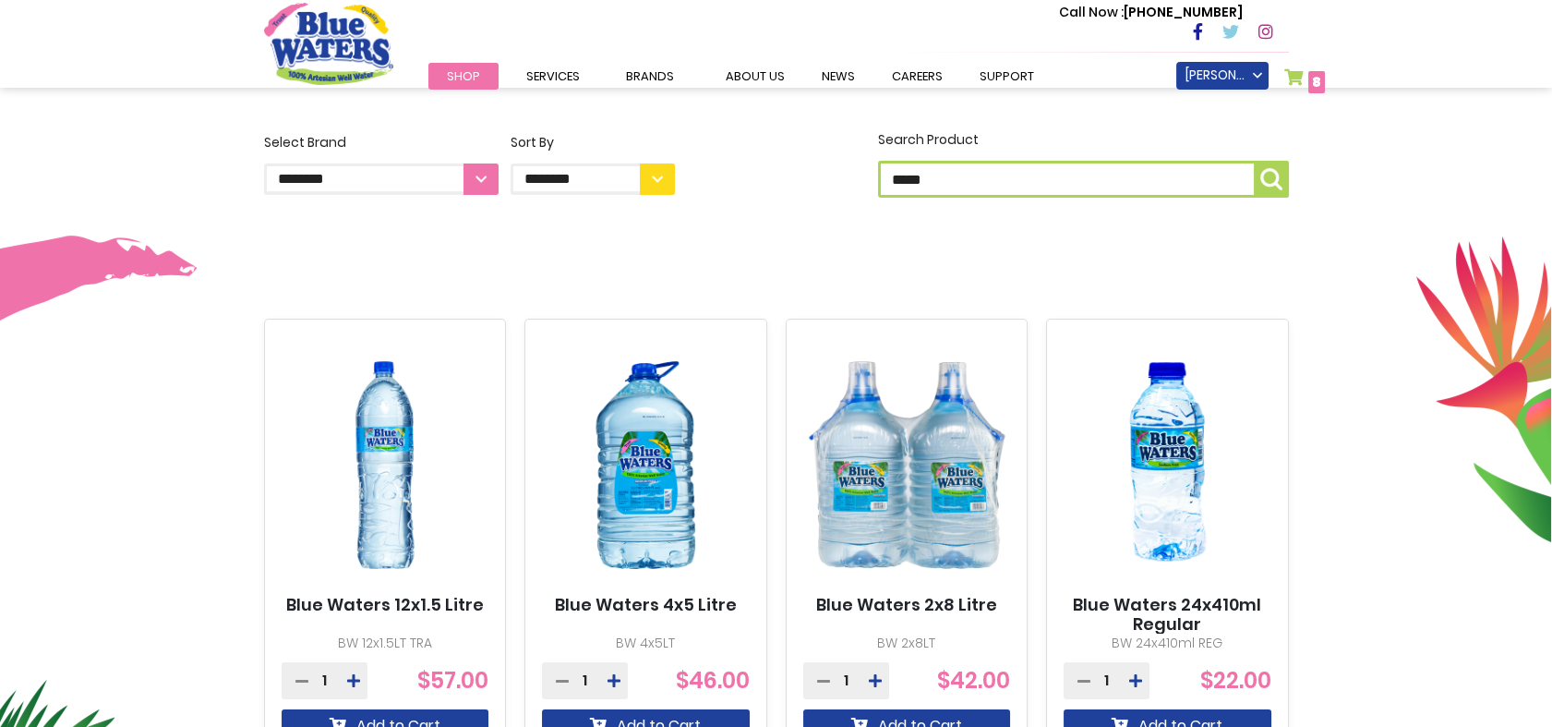
type input "**********"
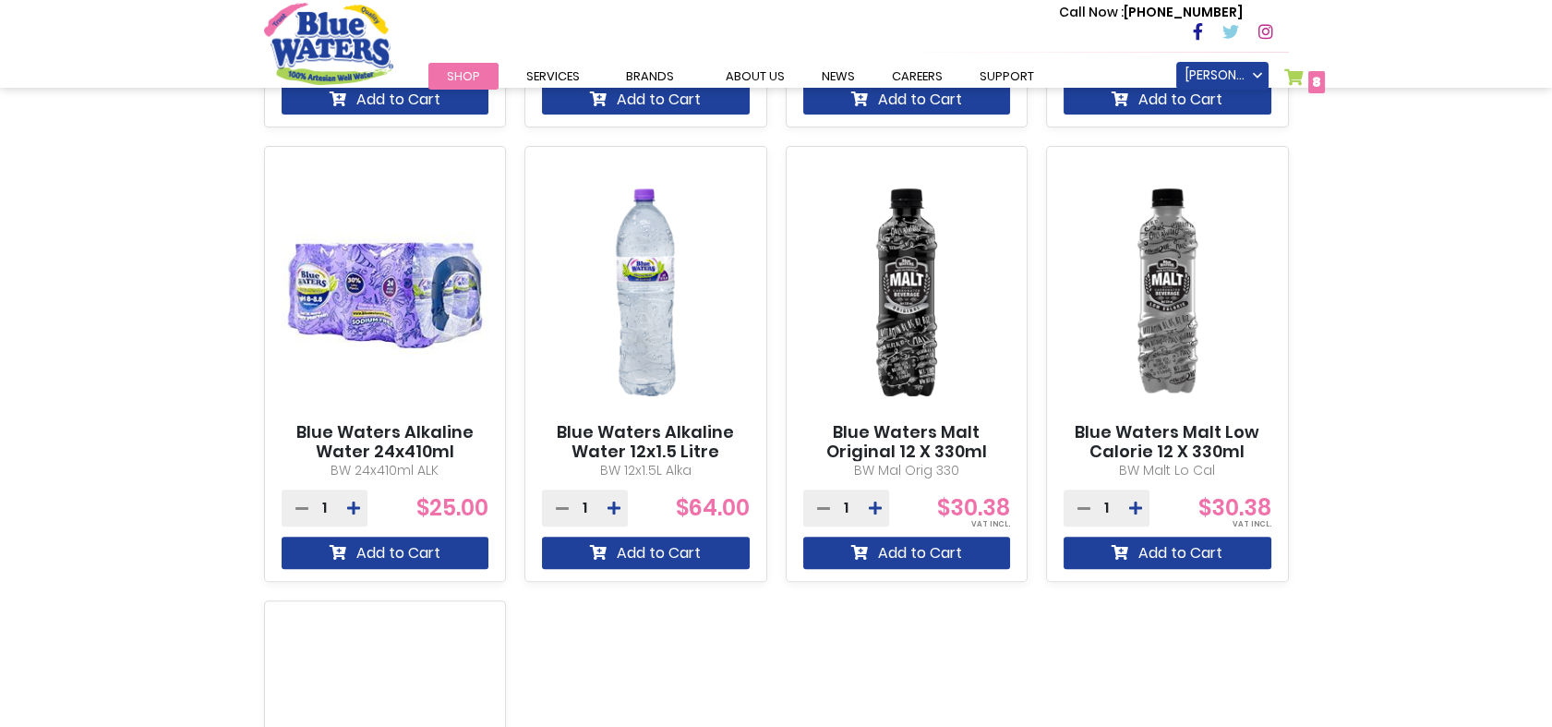
scroll to position [1544, 0]
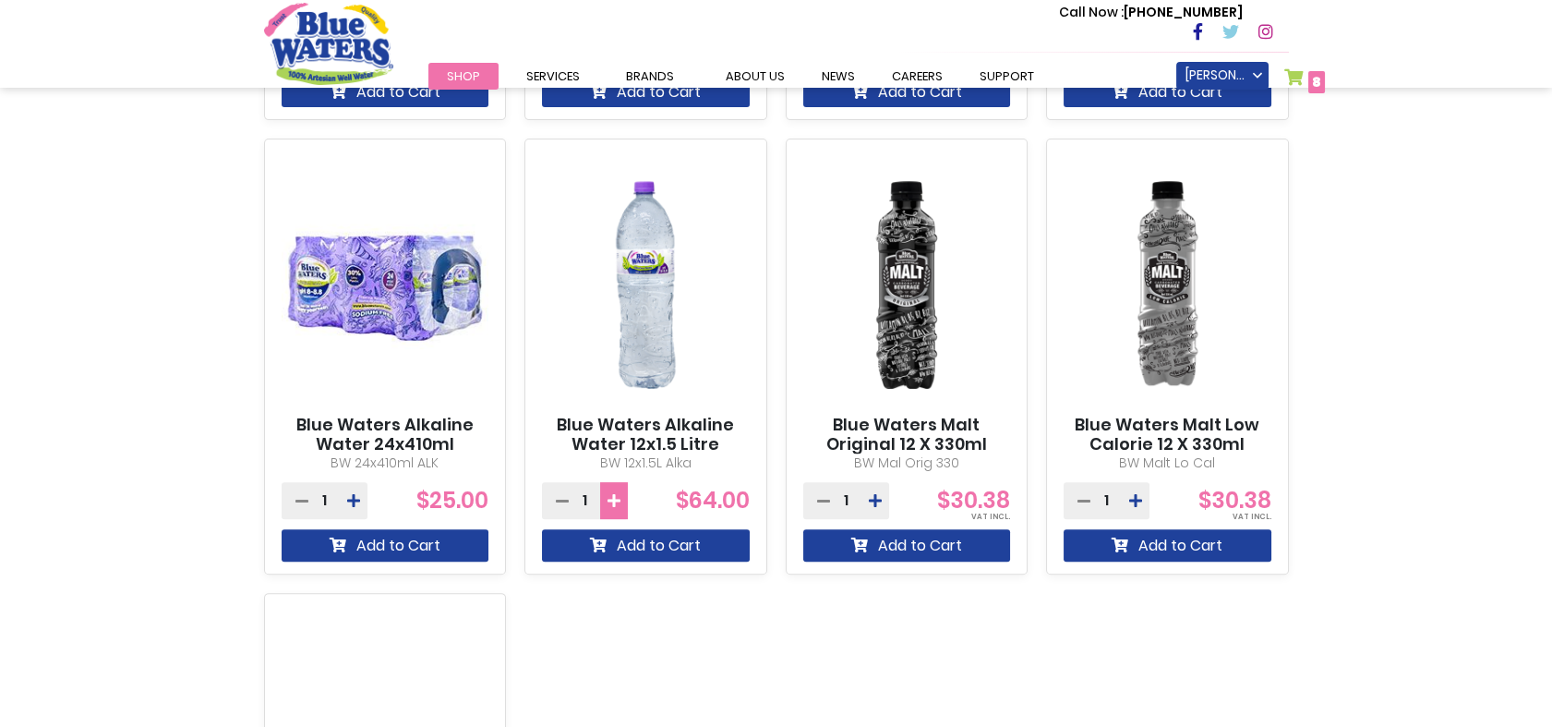
click at [607, 501] on icon at bounding box center [613, 500] width 13 height 15
click at [620, 539] on button "Add to Cart" at bounding box center [646, 545] width 208 height 32
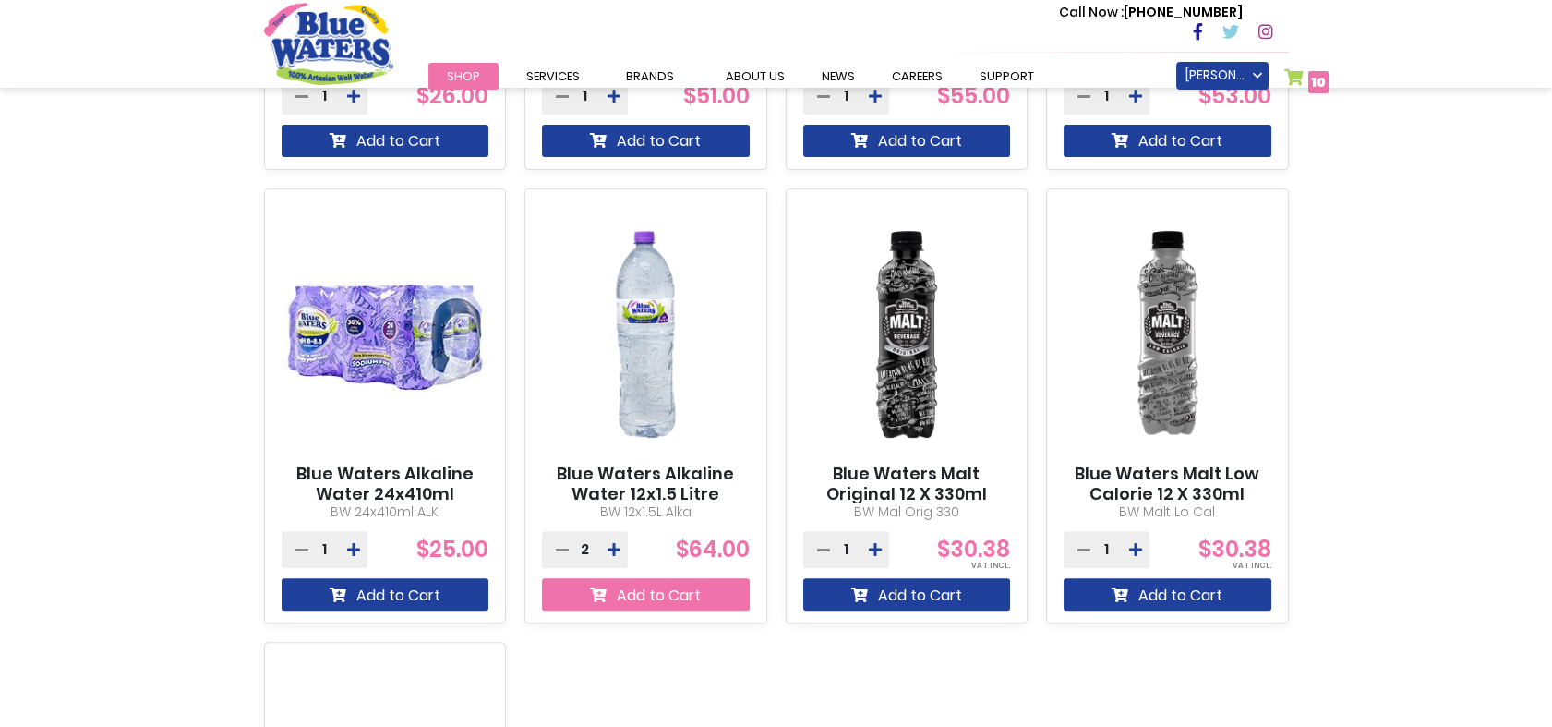
scroll to position [1593, 0]
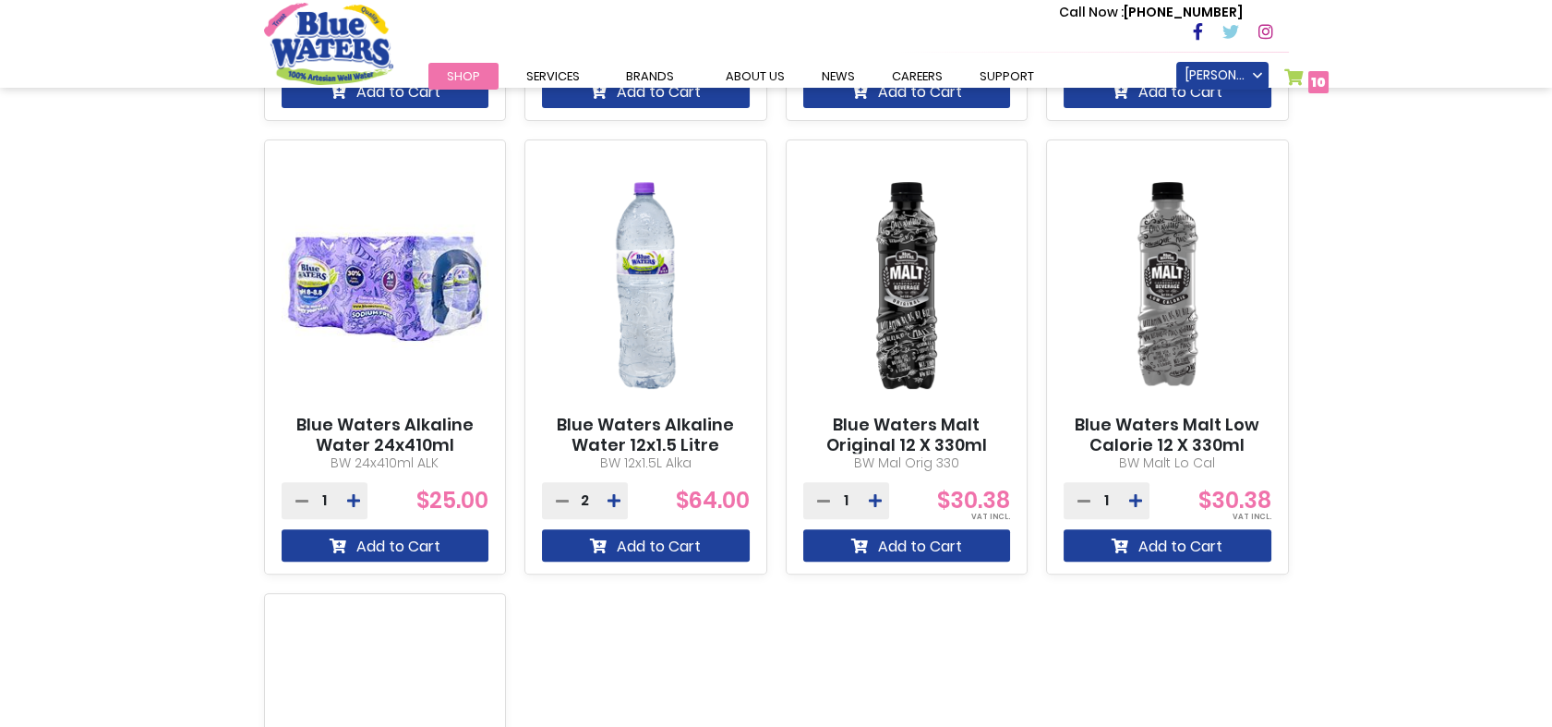
click at [1304, 75] on link "My Cart 10 10 items" at bounding box center [1306, 81] width 45 height 27
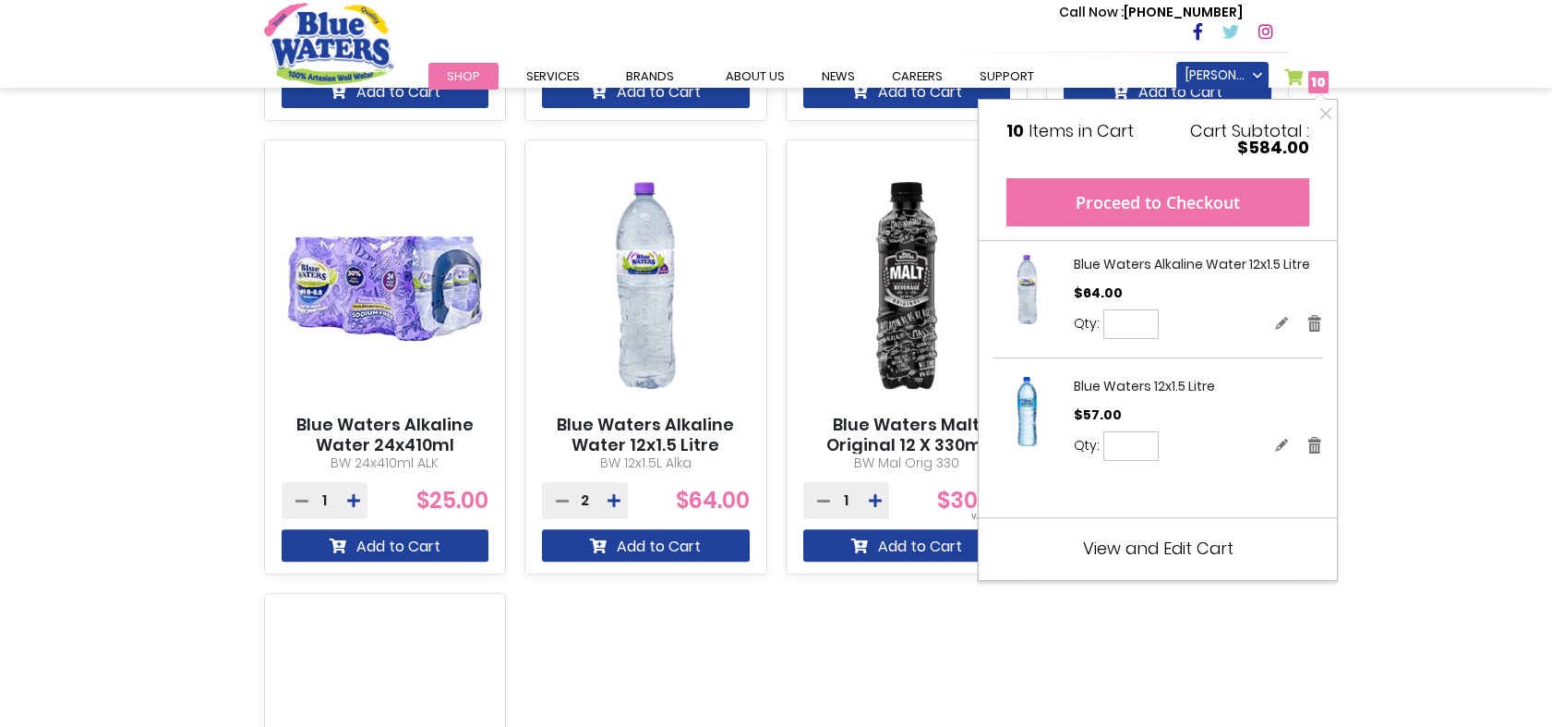
click at [1190, 206] on button "Proceed to Checkout" at bounding box center [1157, 202] width 303 height 48
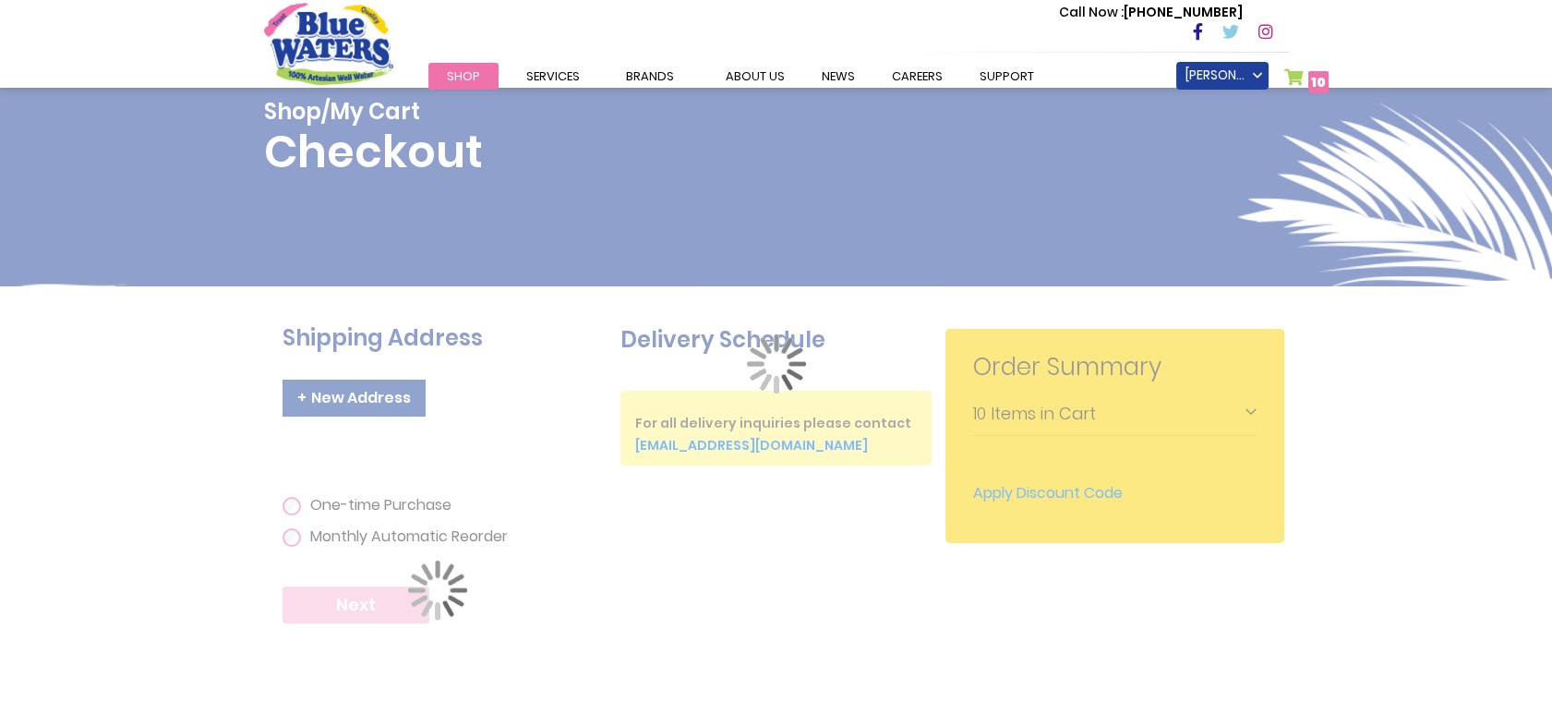
scroll to position [430, 0]
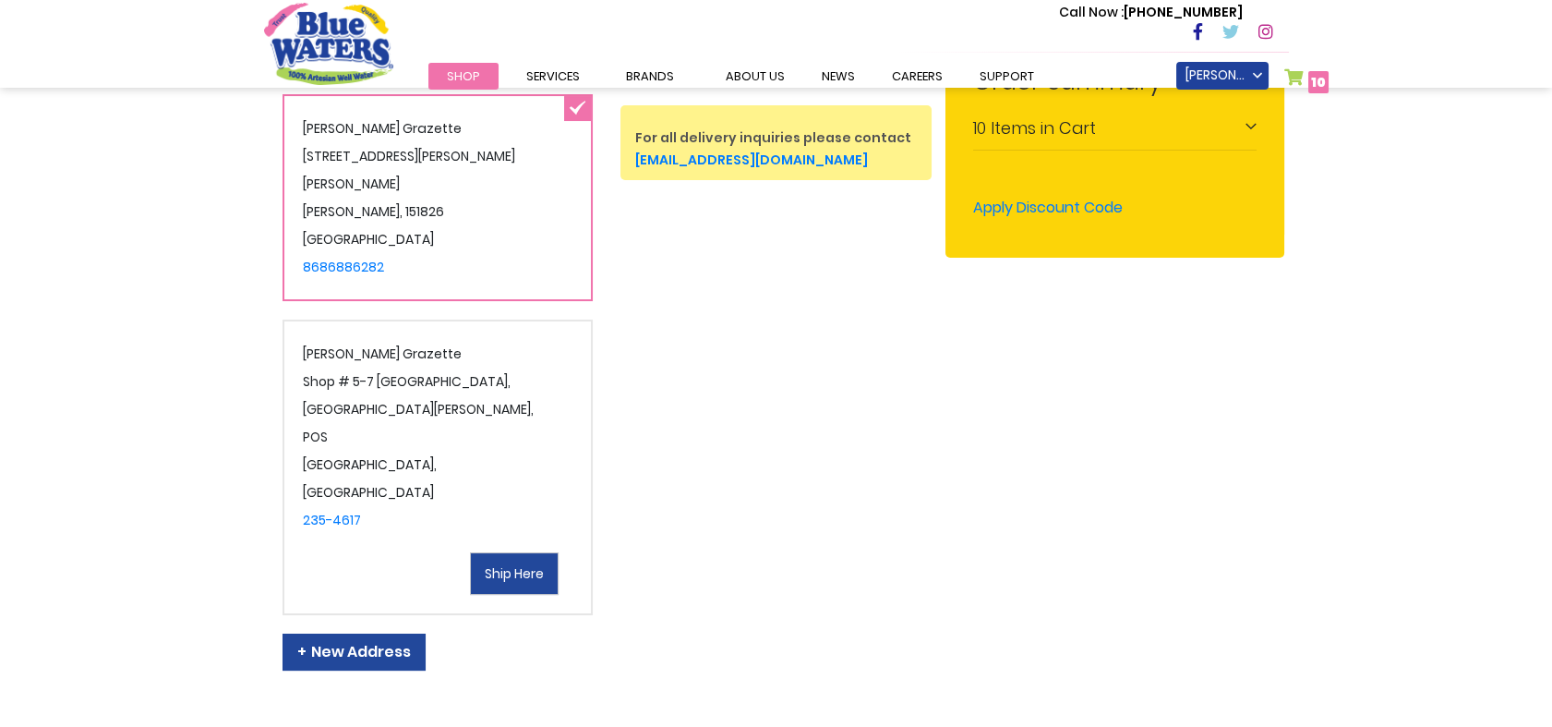
type input "**********"
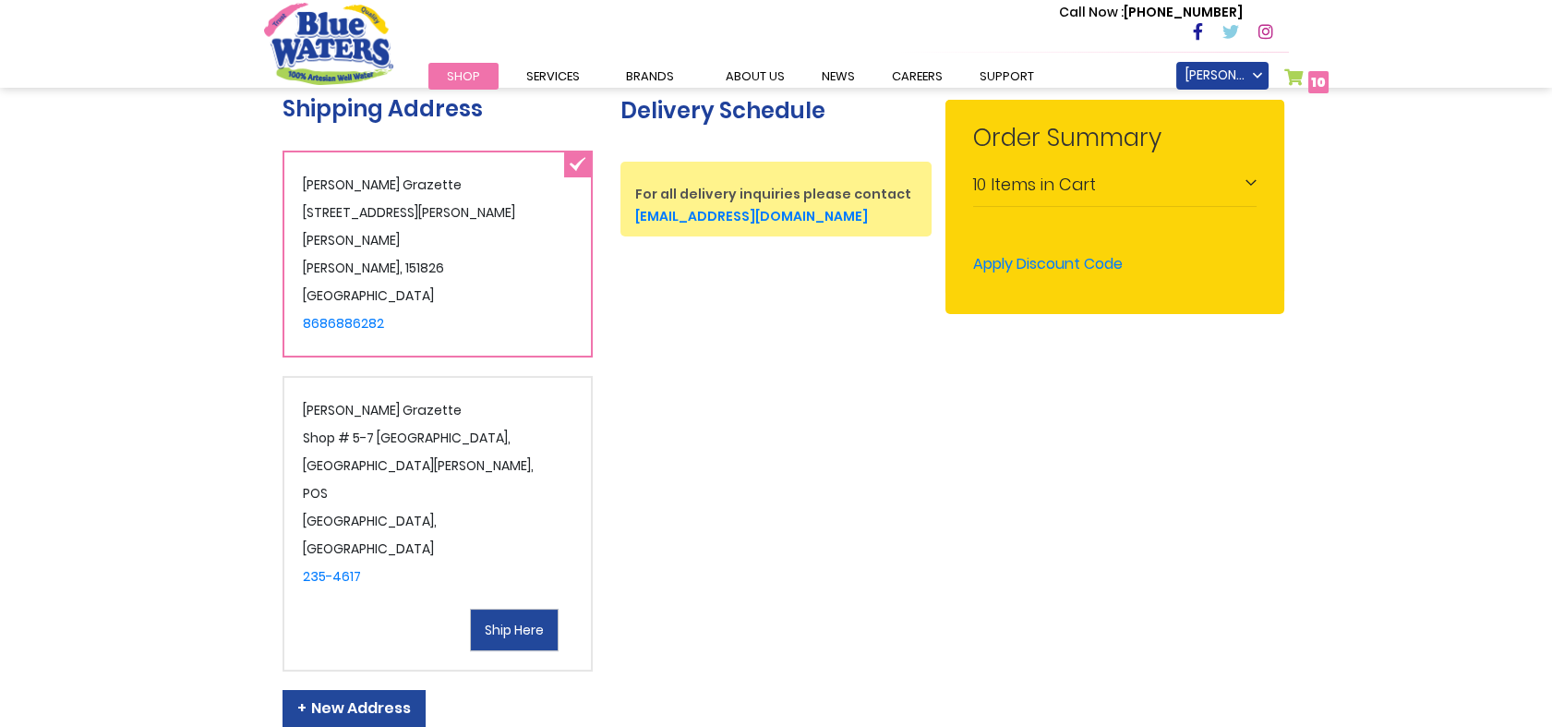
scroll to position [364, 0]
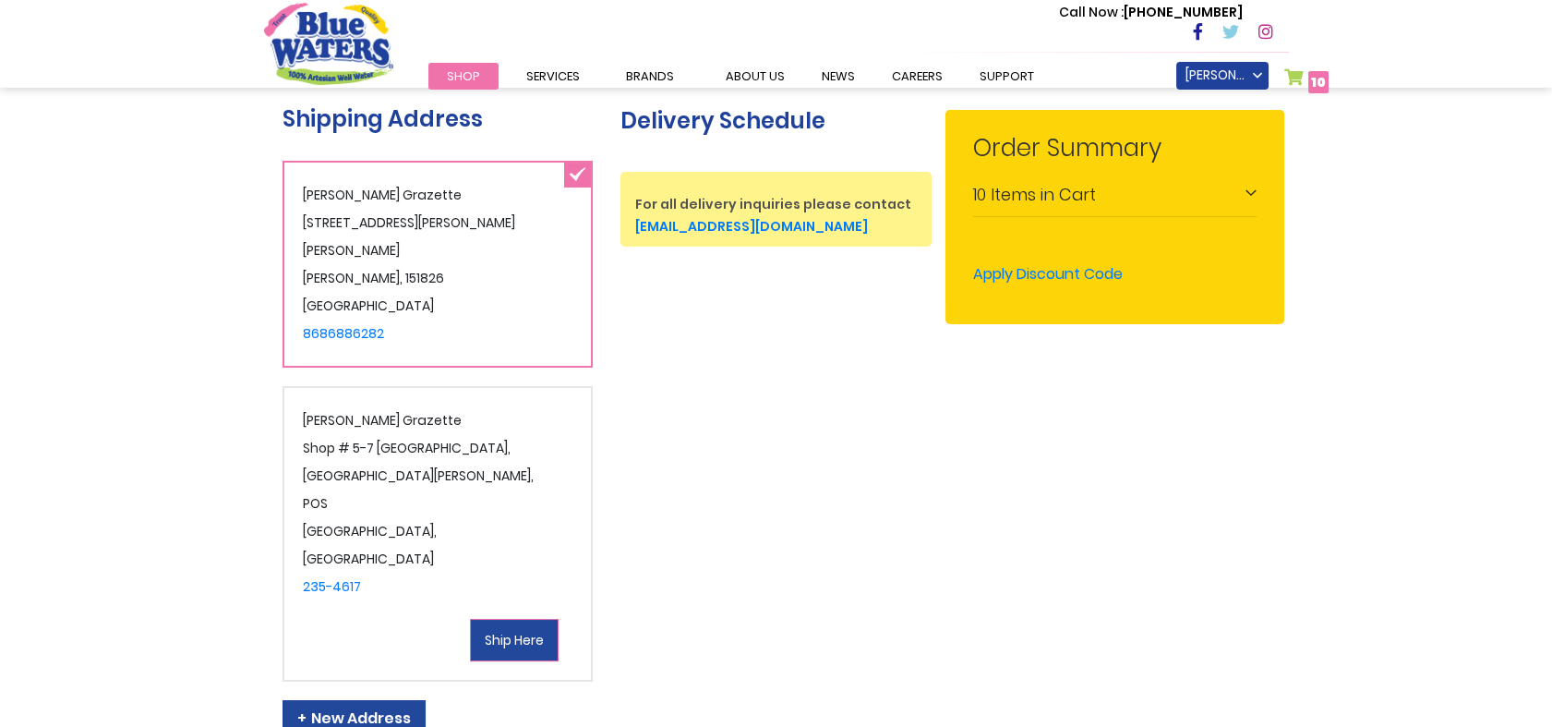
click at [517, 631] on span "Ship Here" at bounding box center [514, 640] width 59 height 18
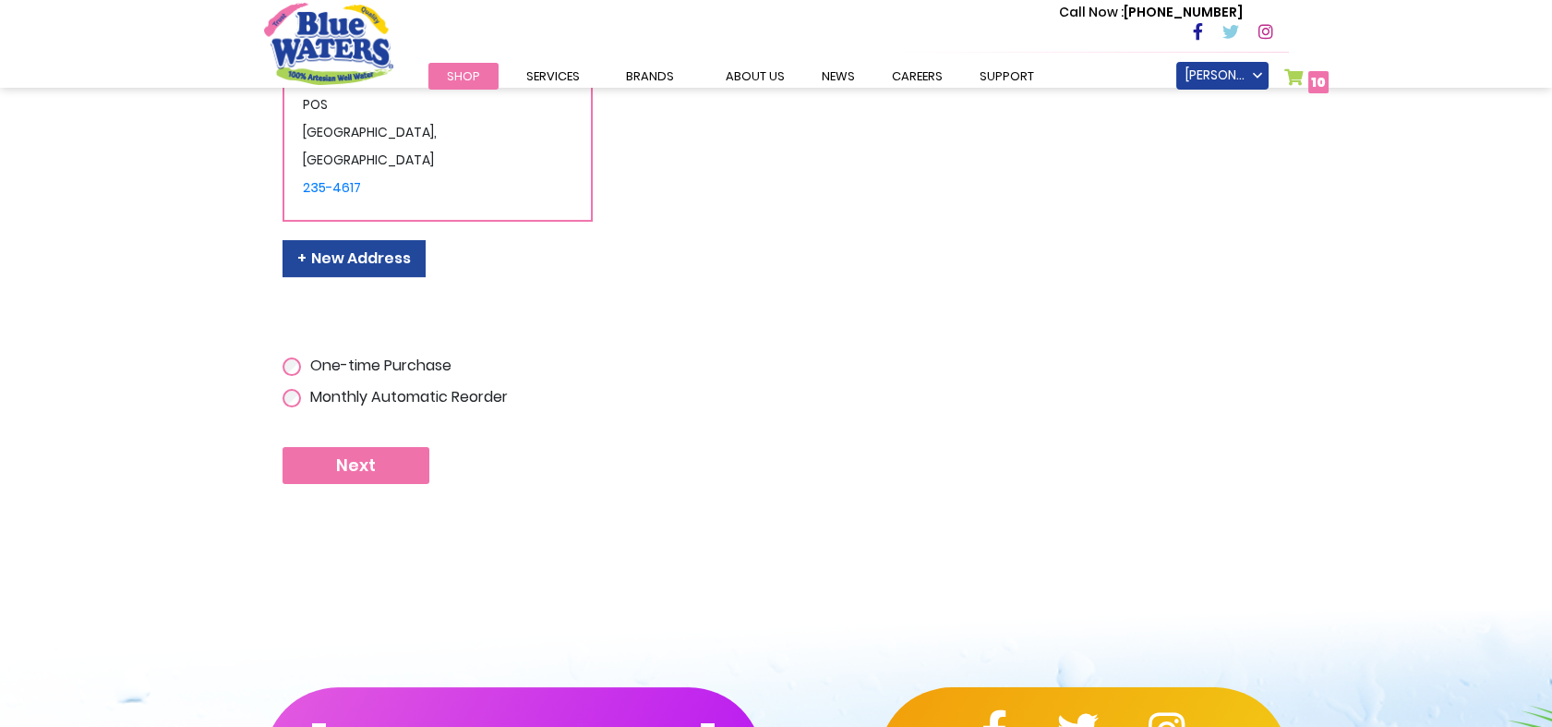
scroll to position [834, 0]
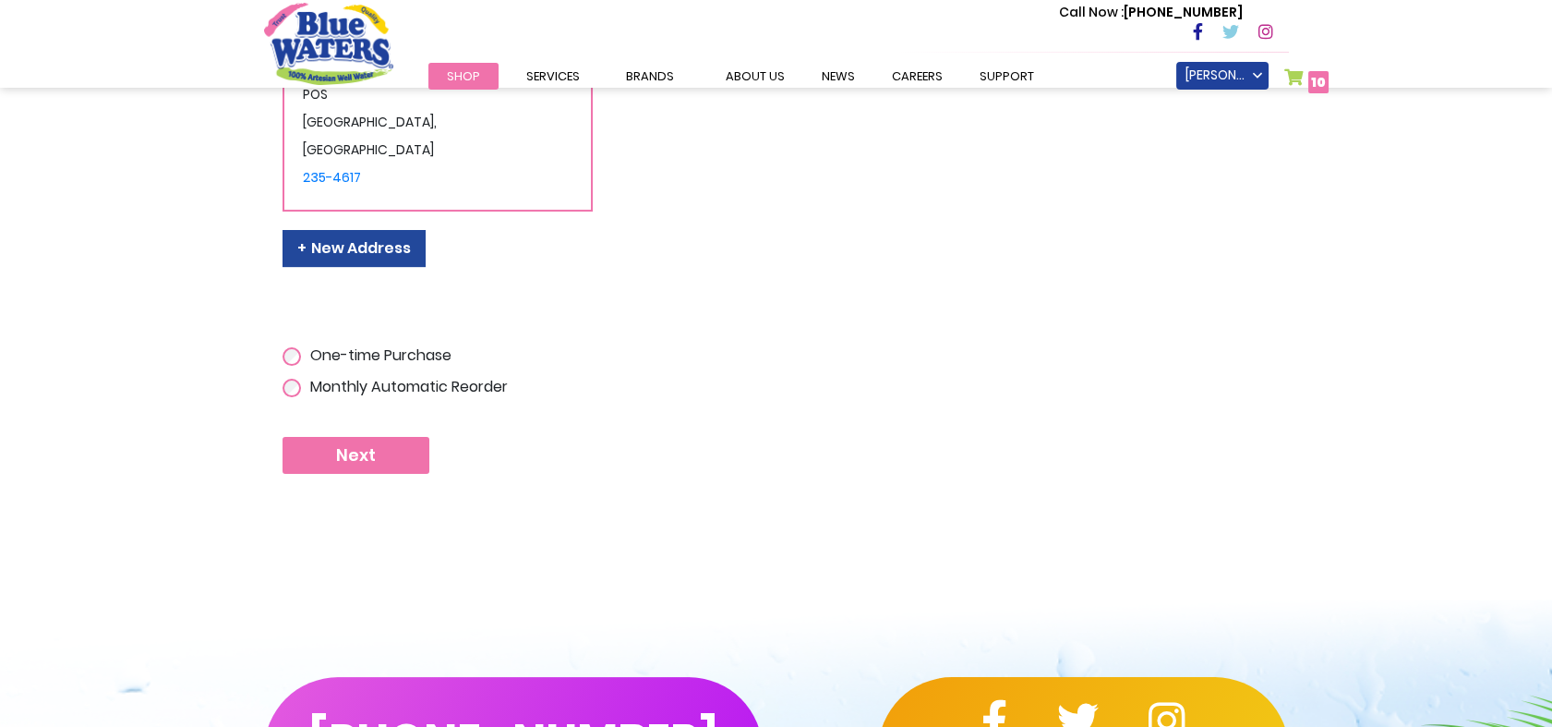
click at [379, 437] on button "Next" at bounding box center [356, 455] width 147 height 37
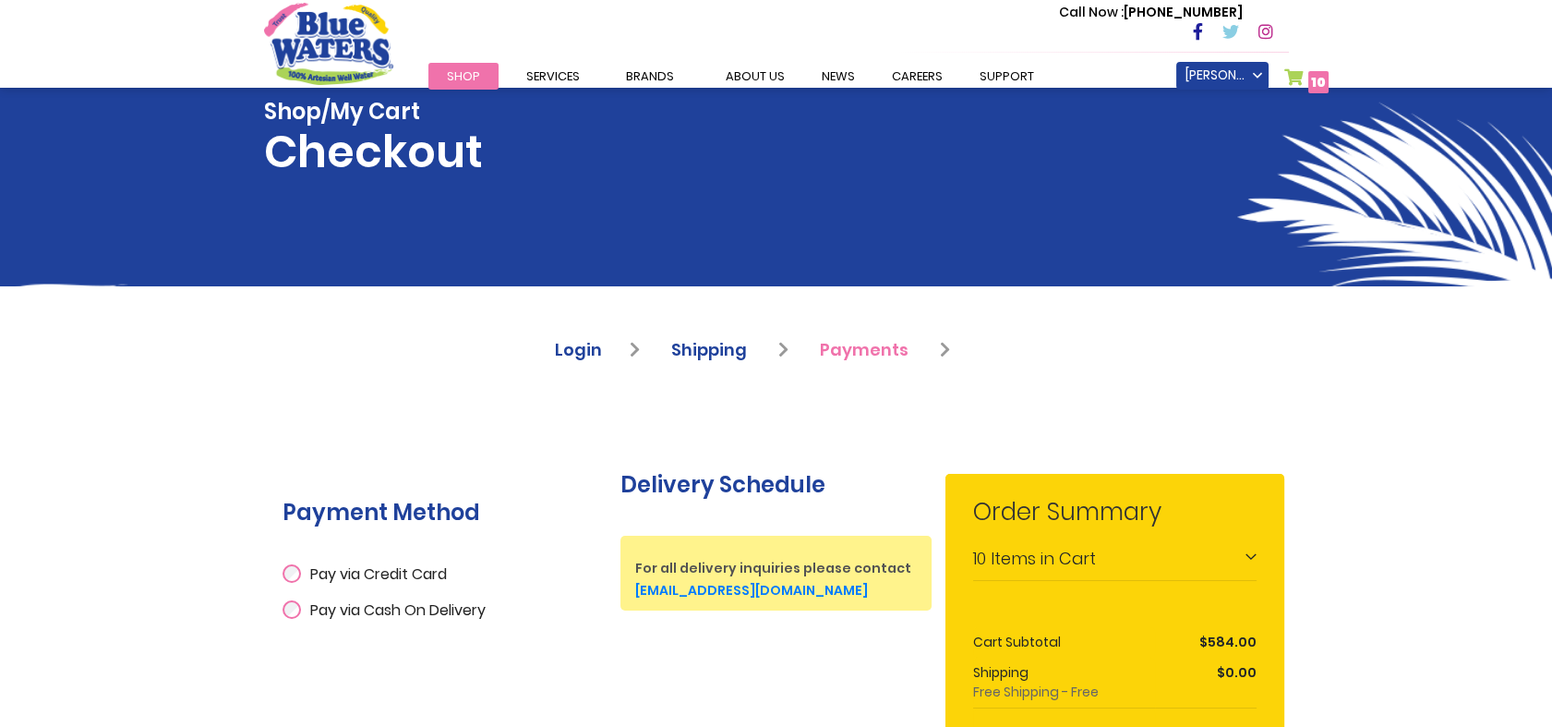
click at [389, 576] on span "Pay via Credit Card" at bounding box center [378, 573] width 137 height 21
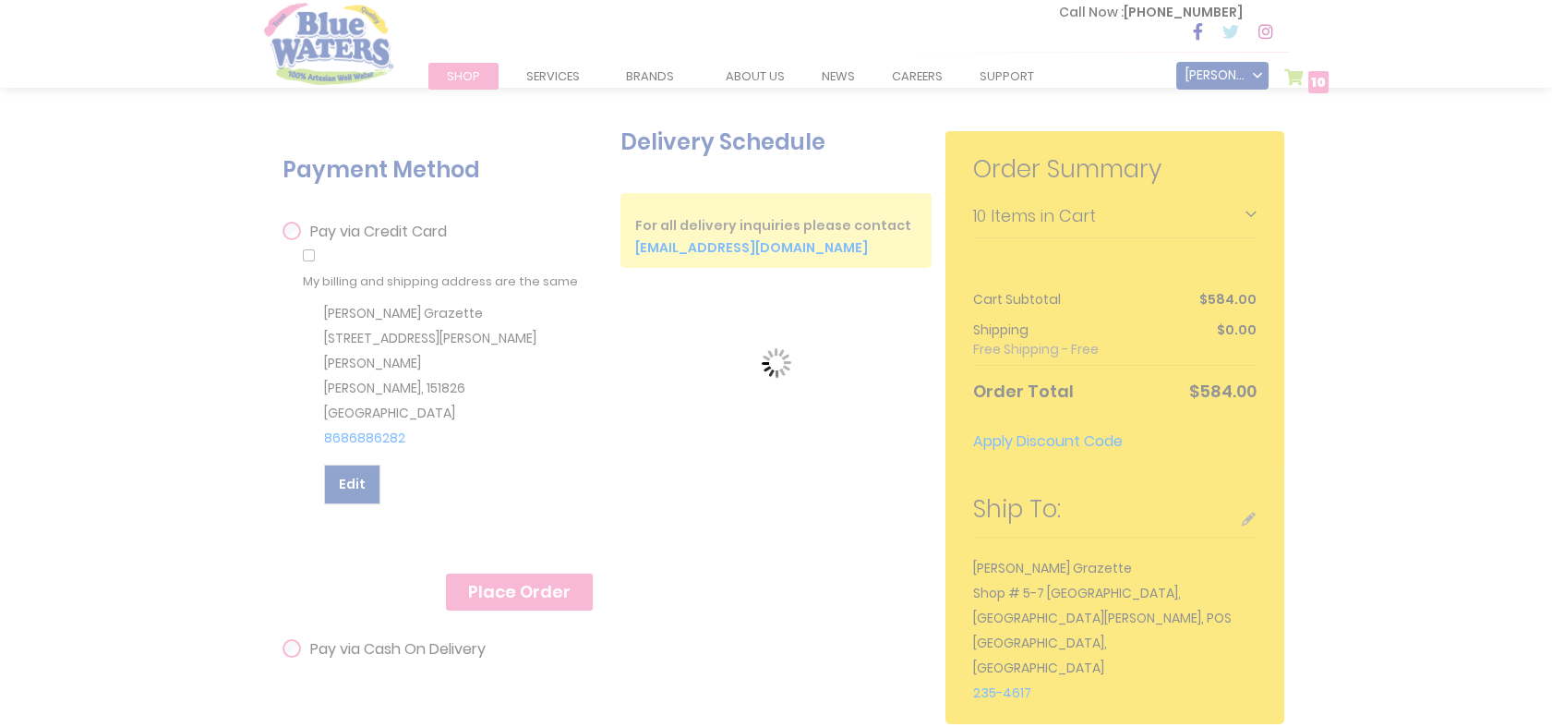
scroll to position [466, 0]
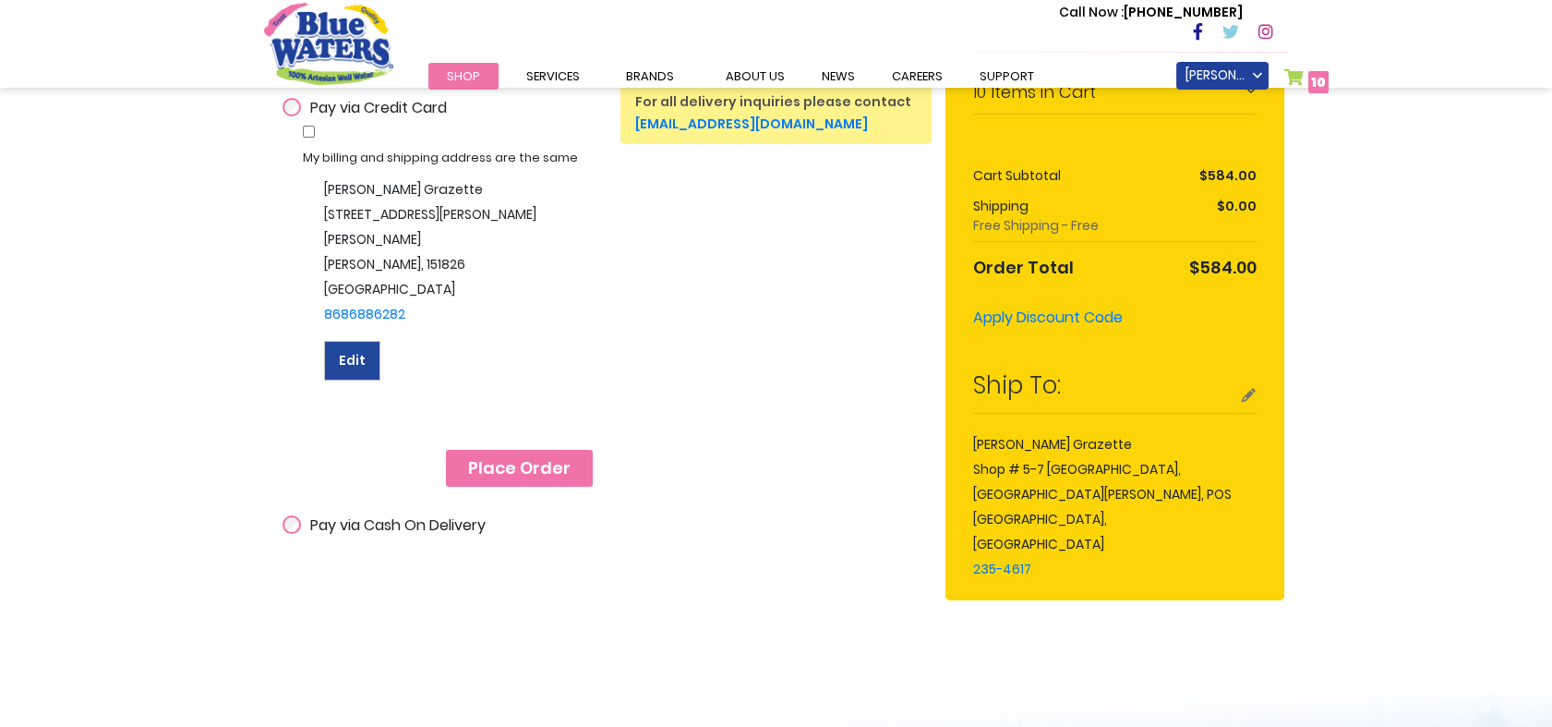
click at [544, 458] on span "Place Order" at bounding box center [519, 468] width 102 height 20
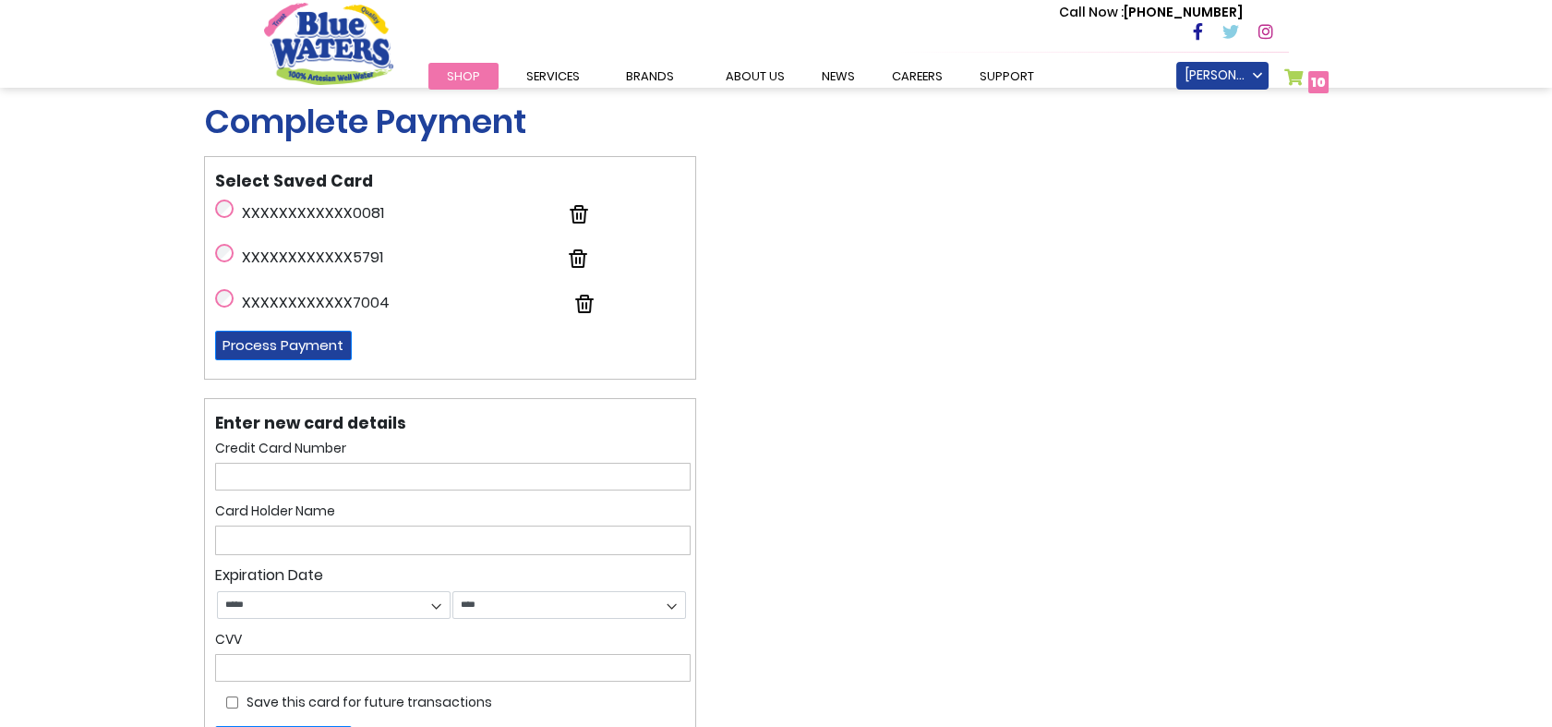
type input "**********"
click at [327, 341] on button "Process Payment" at bounding box center [283, 346] width 137 height 30
